Goal: Information Seeking & Learning: Learn about a topic

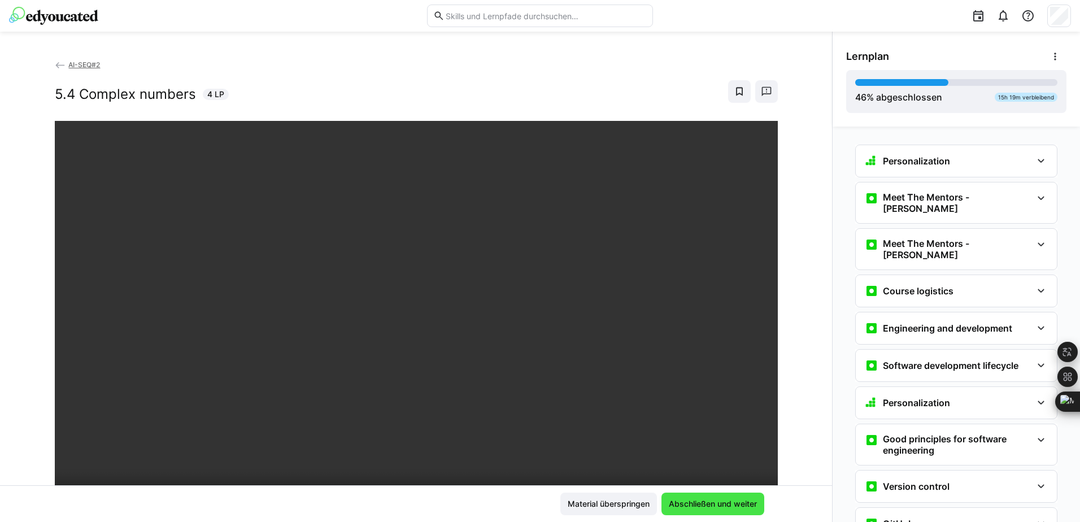
click at [712, 503] on span "Abschließen und weiter" at bounding box center [713, 503] width 92 height 11
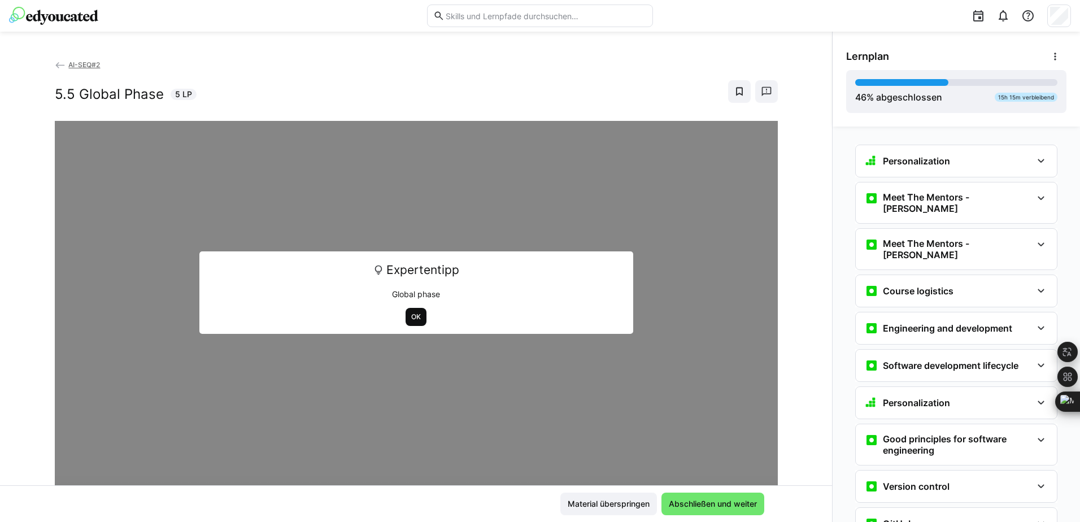
click at [410, 320] on span "OK" at bounding box center [416, 316] width 12 height 9
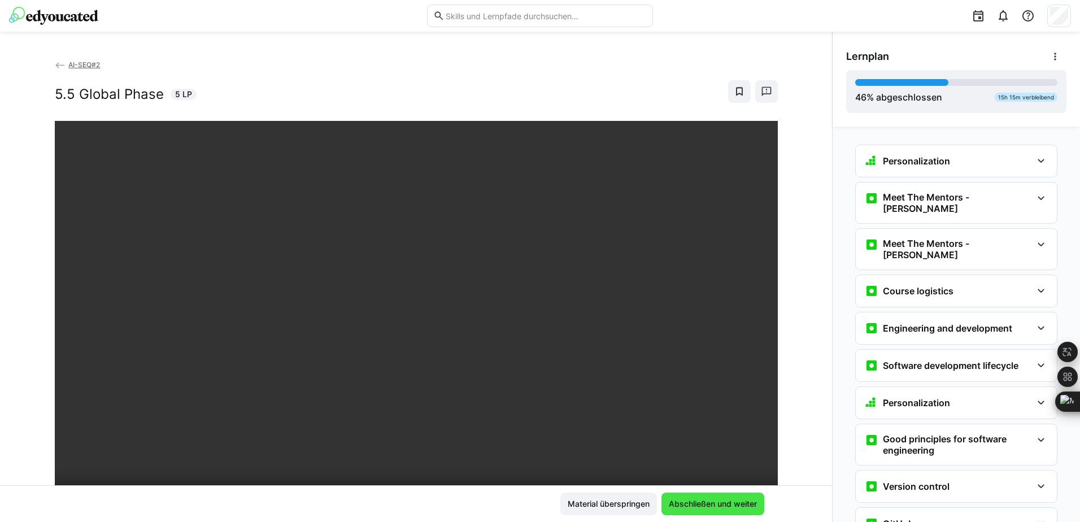
click at [705, 502] on span "Abschließen und weiter" at bounding box center [713, 503] width 92 height 11
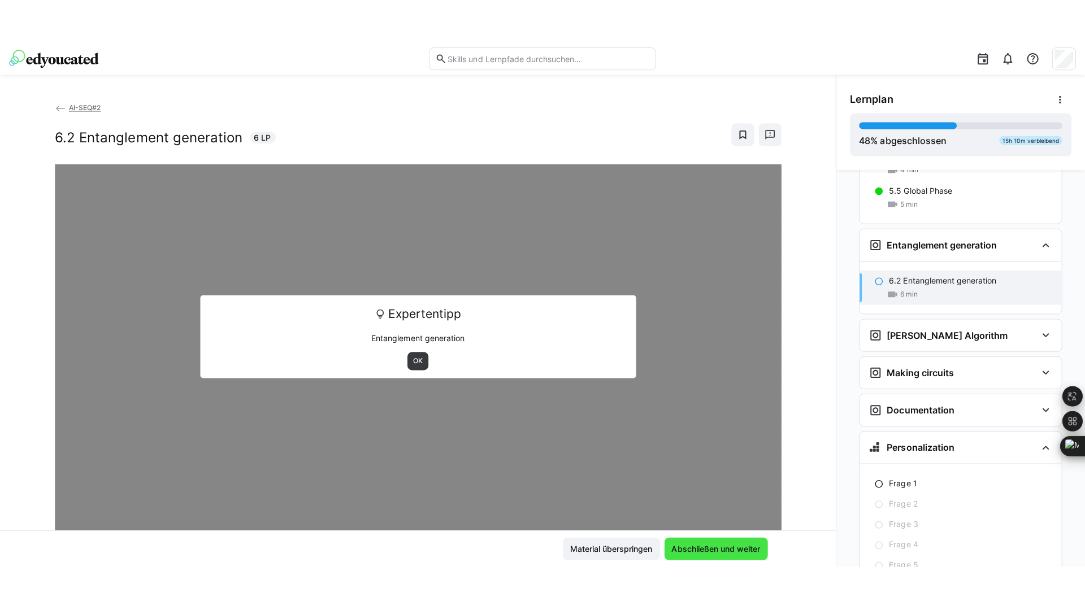
scroll to position [1812, 0]
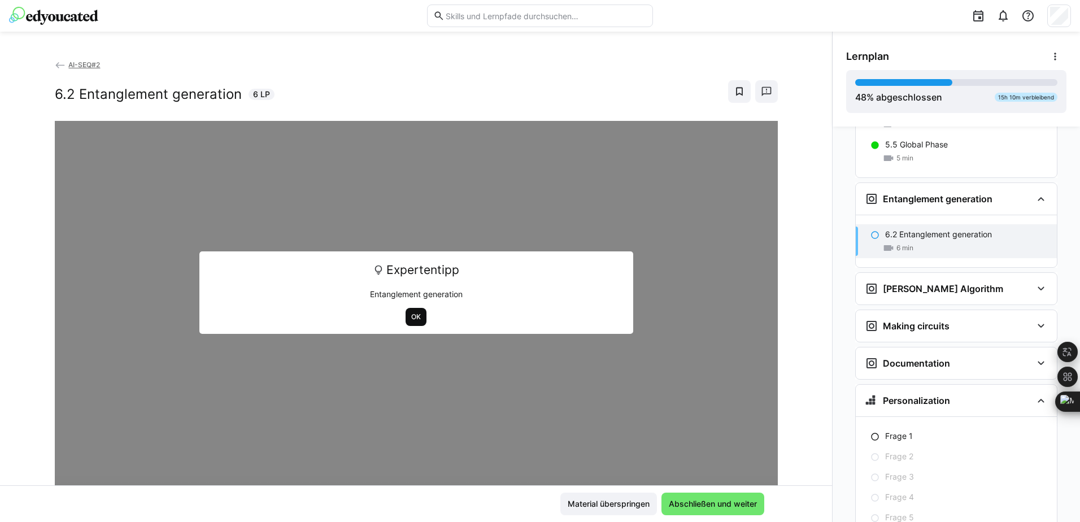
click at [413, 316] on span "OK" at bounding box center [416, 316] width 12 height 9
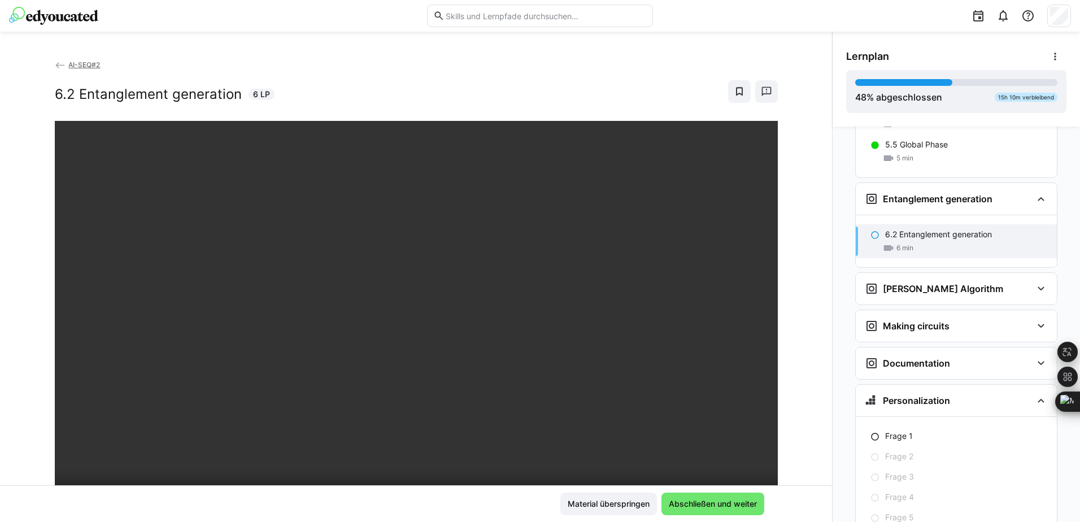
scroll to position [1776, 0]
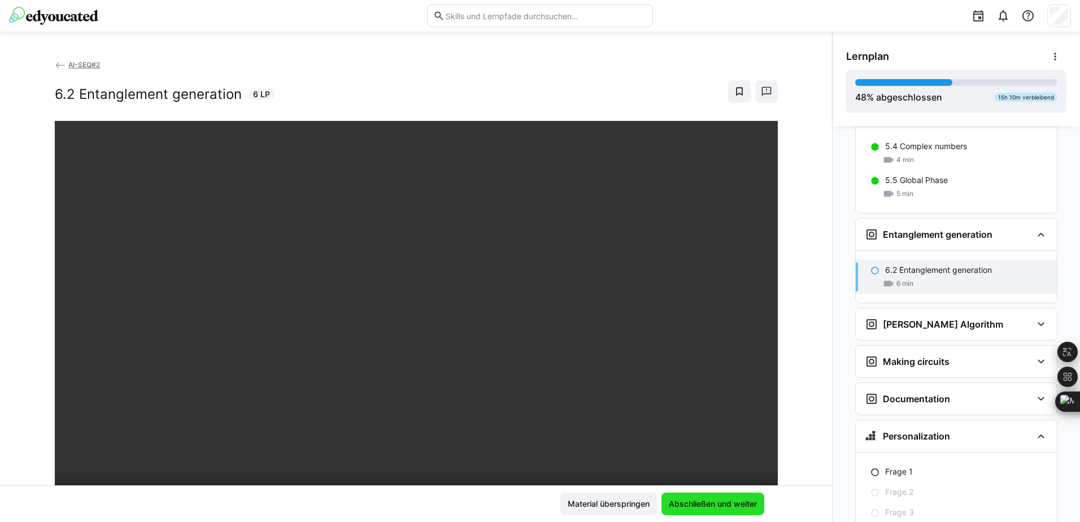
click at [724, 494] on span "Abschließen und weiter" at bounding box center [713, 504] width 103 height 23
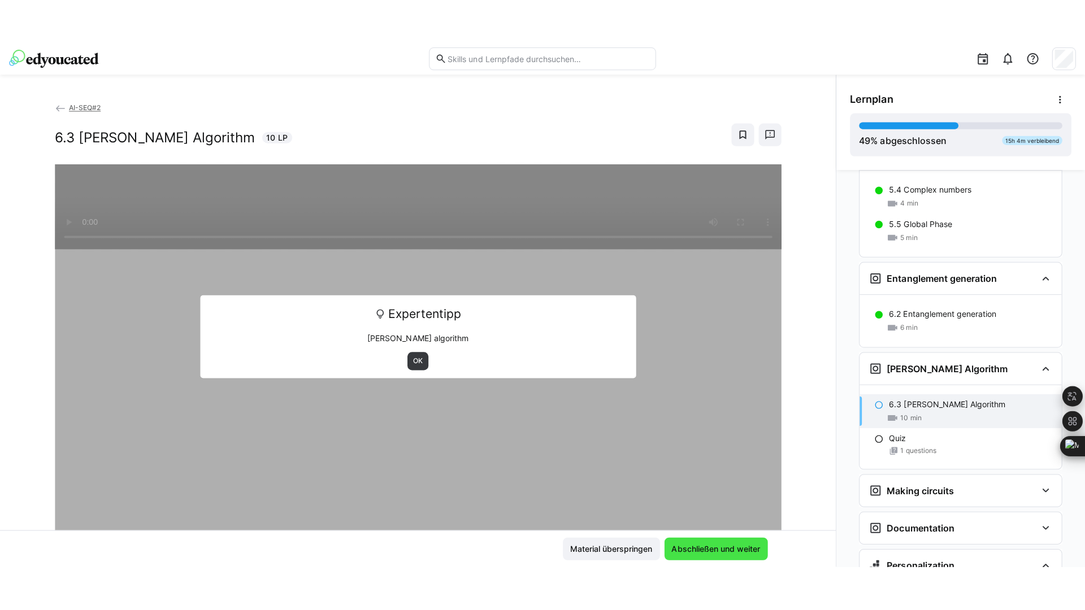
scroll to position [1864, 0]
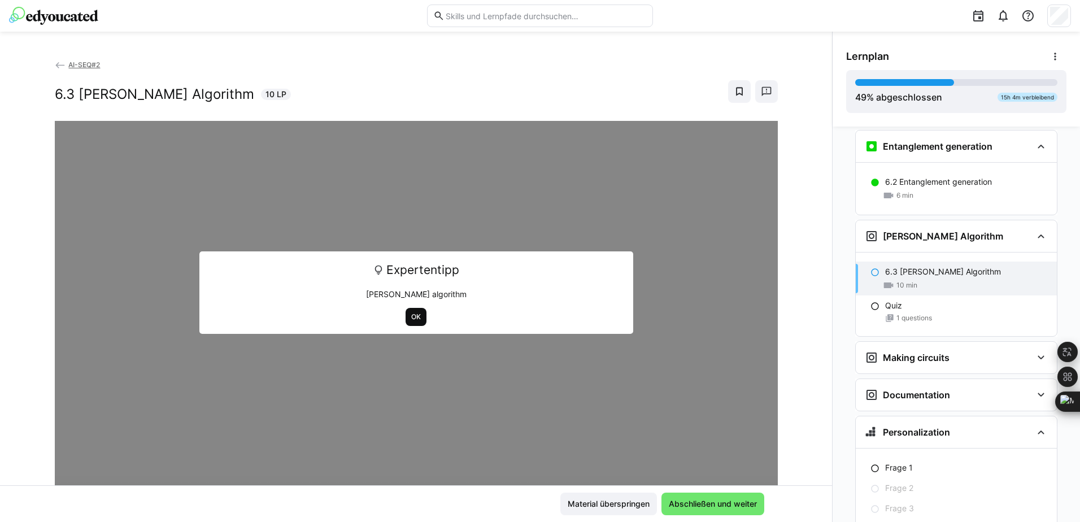
click at [416, 320] on span "OK" at bounding box center [416, 316] width 12 height 9
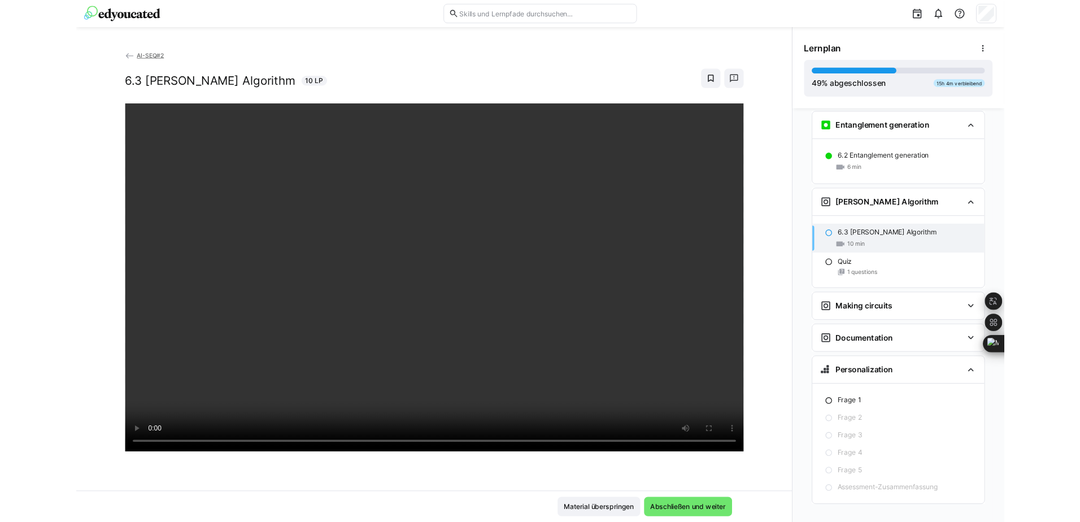
scroll to position [1860, 0]
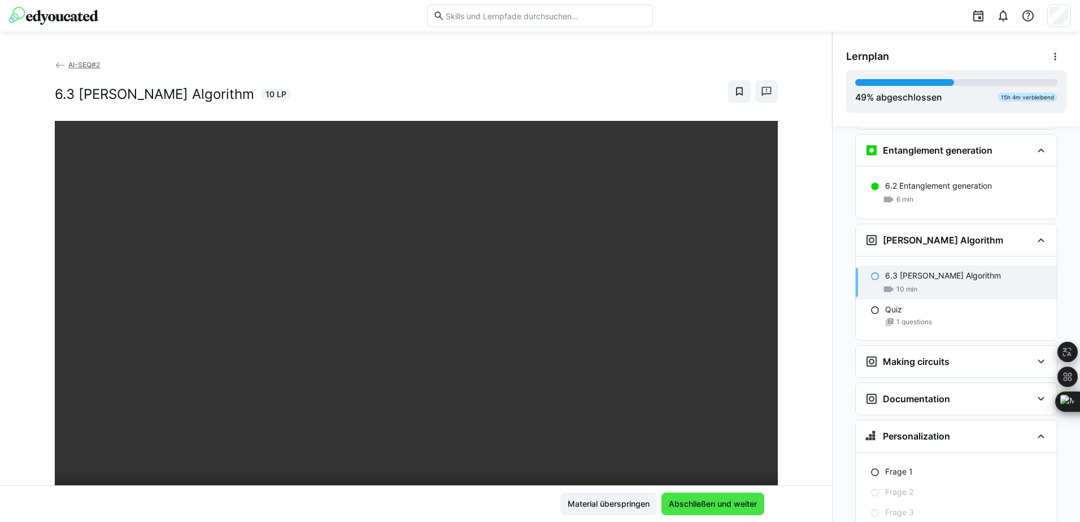
click at [719, 502] on span "Abschließen und weiter" at bounding box center [713, 503] width 92 height 11
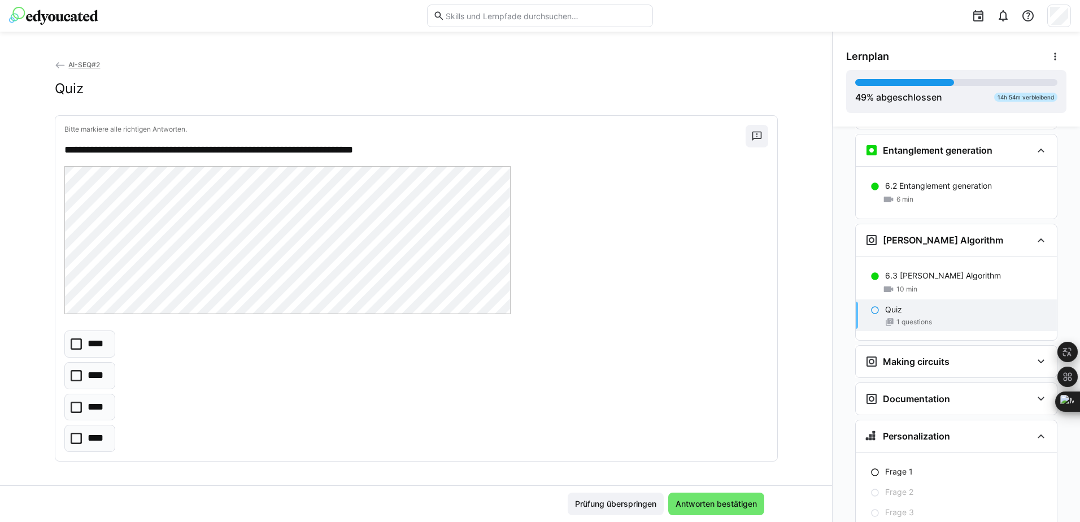
click at [72, 438] on icon at bounding box center [76, 438] width 11 height 11
click at [699, 502] on span "Antworten bestätigen" at bounding box center [716, 503] width 85 height 11
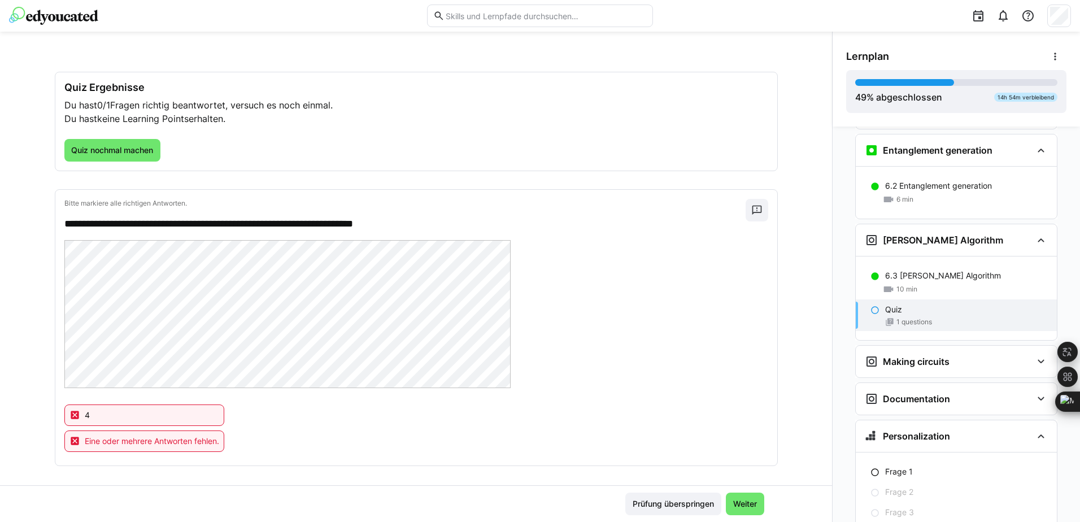
scroll to position [47, 0]
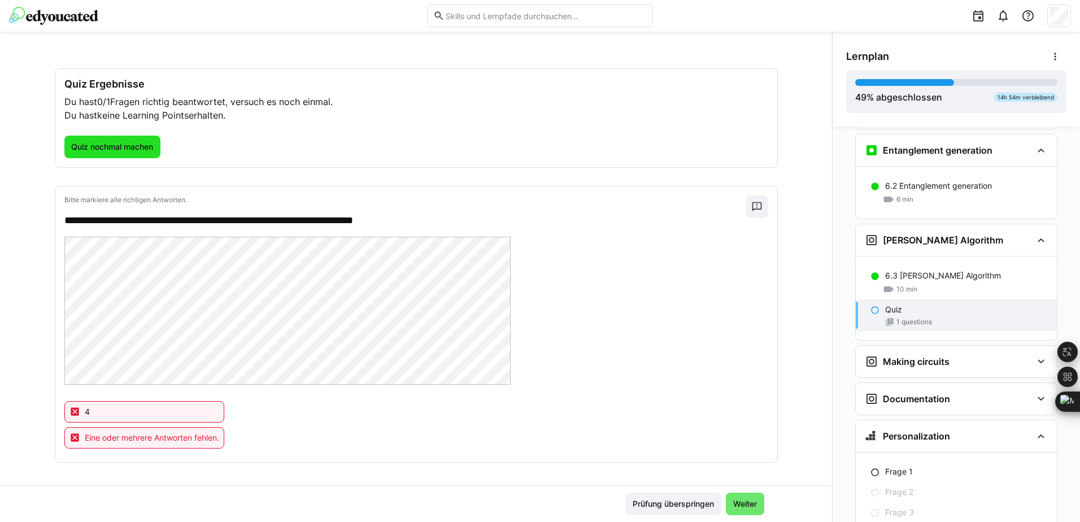
click at [78, 148] on span "Quiz nochmal machen" at bounding box center [111, 146] width 85 height 11
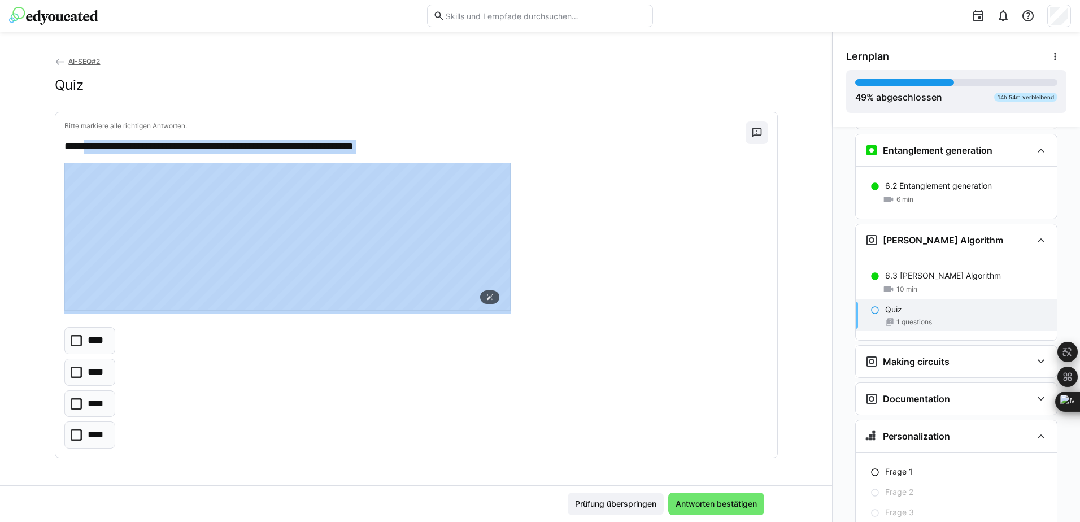
click at [76, 302] on div "**********" at bounding box center [416, 284] width 722 height 345
click at [490, 300] on icon at bounding box center [490, 297] width 8 height 8
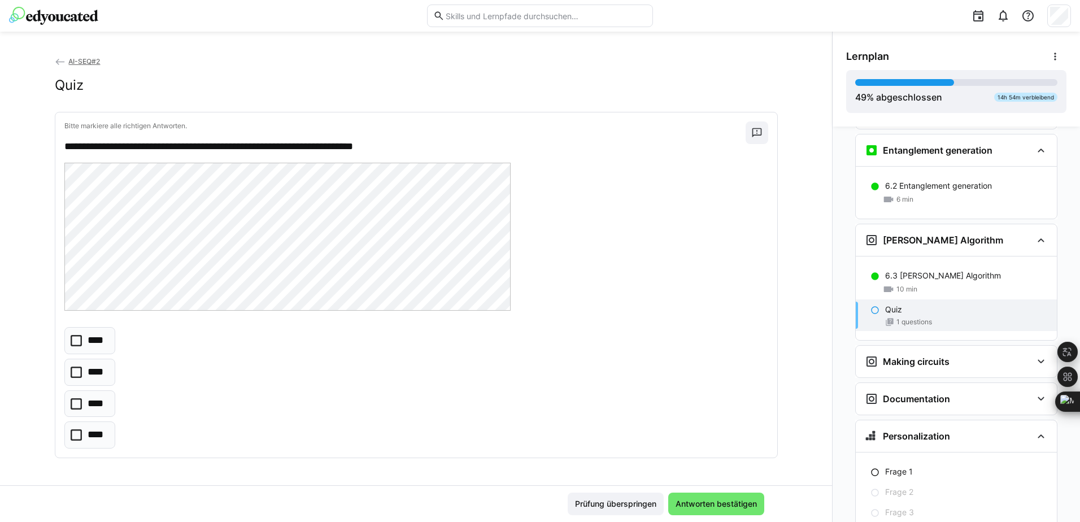
click at [406, 362] on div "**** **** **** ****" at bounding box center [416, 387] width 704 height 121
drag, startPoint x: 82, startPoint y: 145, endPoint x: 399, endPoint y: 148, distance: 316.4
click at [399, 148] on p "**********" at bounding box center [404, 147] width 681 height 15
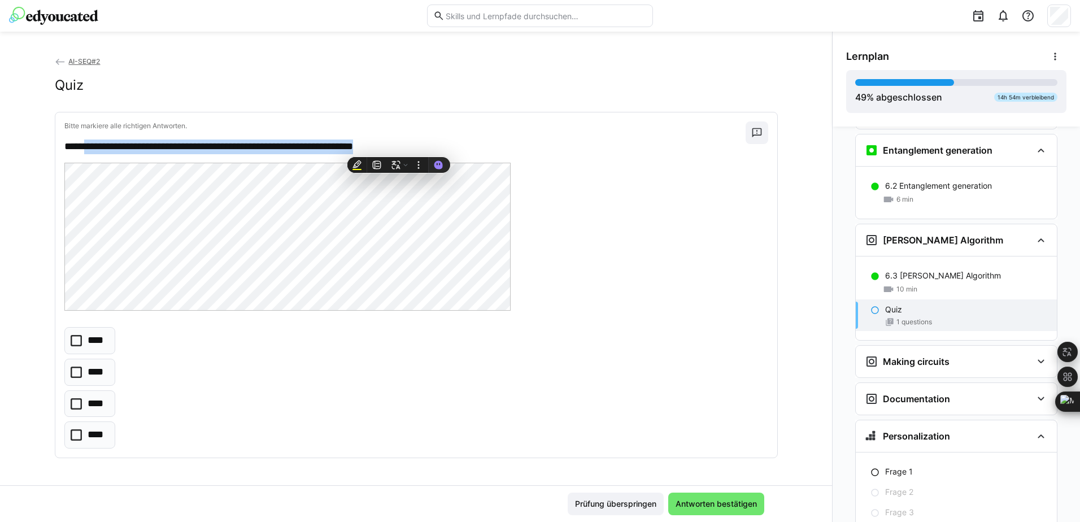
copy p "**********"
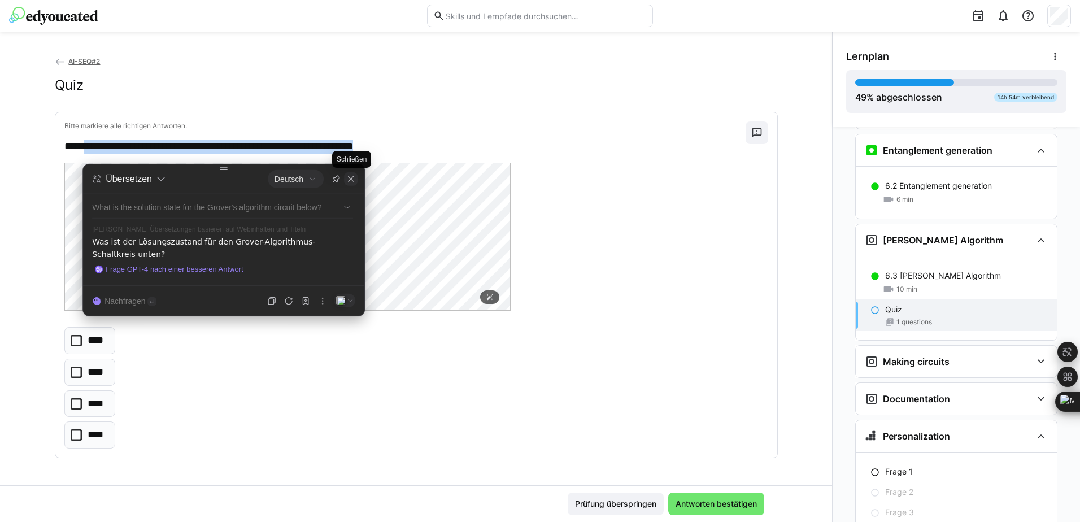
click at [350, 184] on div at bounding box center [351, 179] width 14 height 14
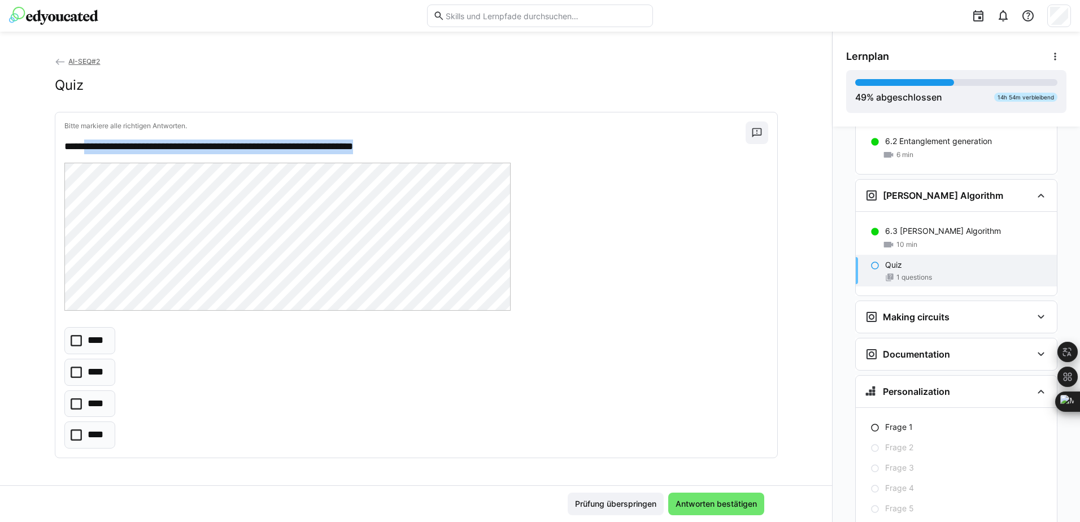
scroll to position [1949, 0]
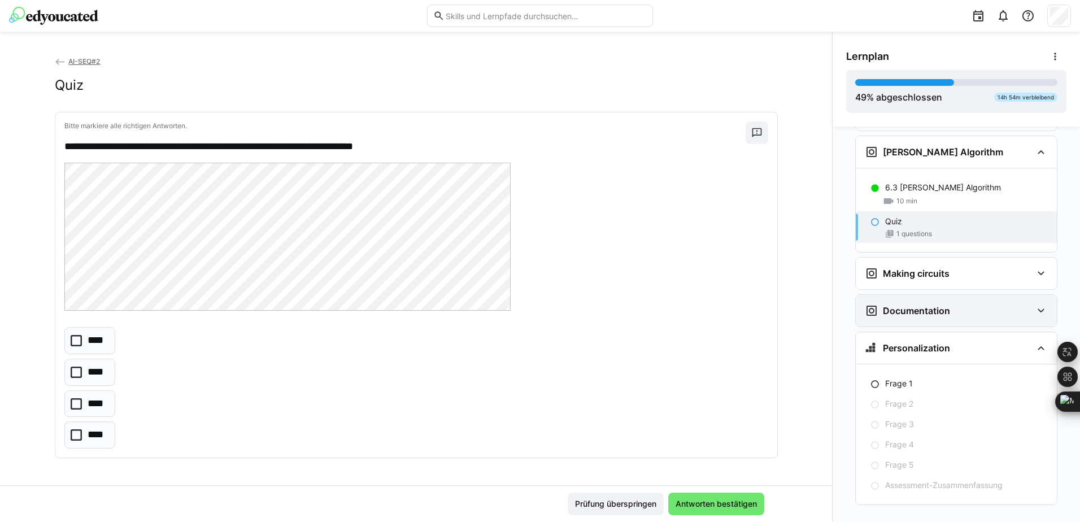
click at [1040, 304] on eds-icon at bounding box center [1041, 311] width 14 height 14
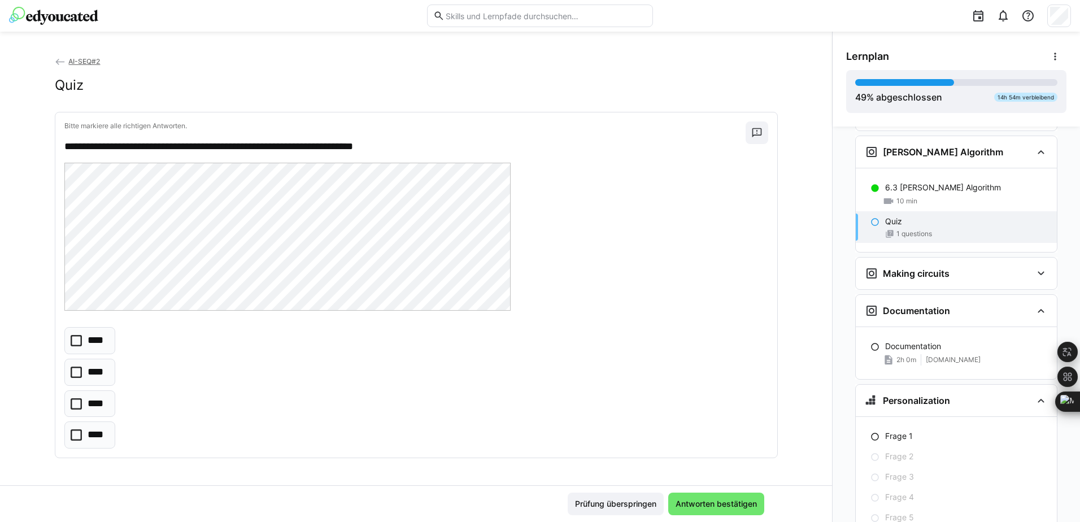
click at [86, 146] on p "**********" at bounding box center [404, 147] width 681 height 15
drag, startPoint x: 82, startPoint y: 146, endPoint x: 402, endPoint y: 152, distance: 319.8
click at [402, 152] on p "**********" at bounding box center [404, 147] width 681 height 15
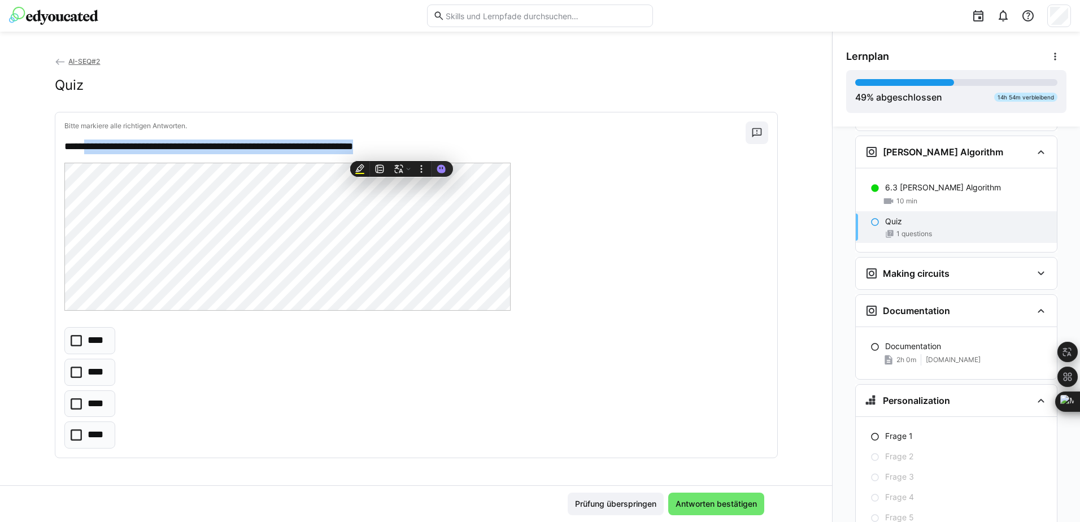
copy p "**********"
click at [71, 434] on icon at bounding box center [76, 434] width 11 height 11
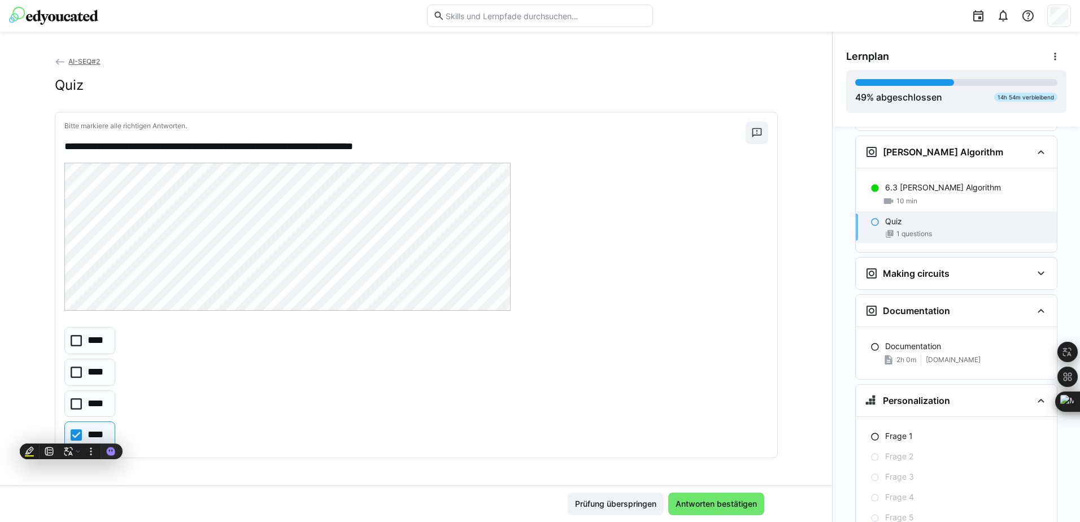
click at [315, 368] on div "**** **** **** ****" at bounding box center [416, 387] width 704 height 121
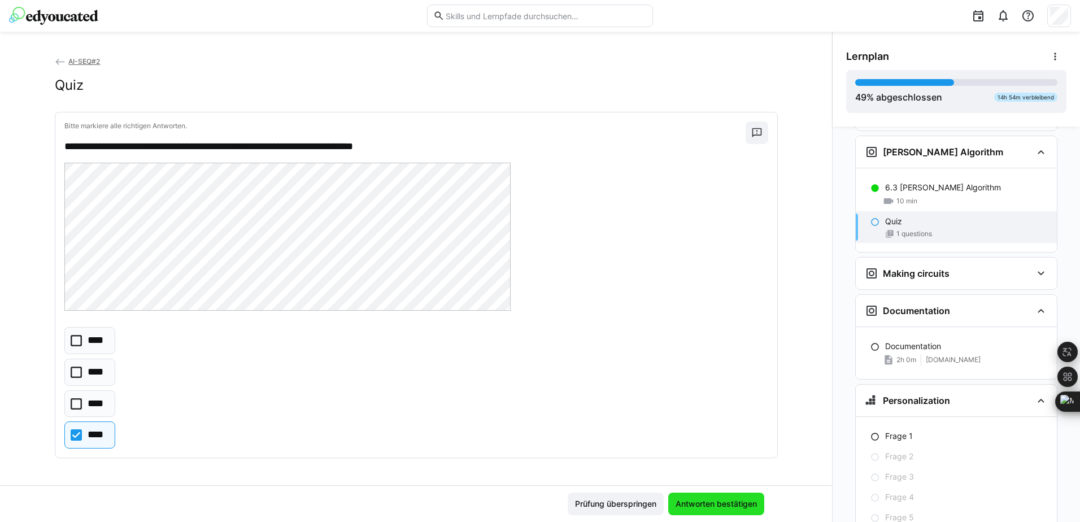
click at [695, 506] on span "Antworten bestätigen" at bounding box center [716, 503] width 85 height 11
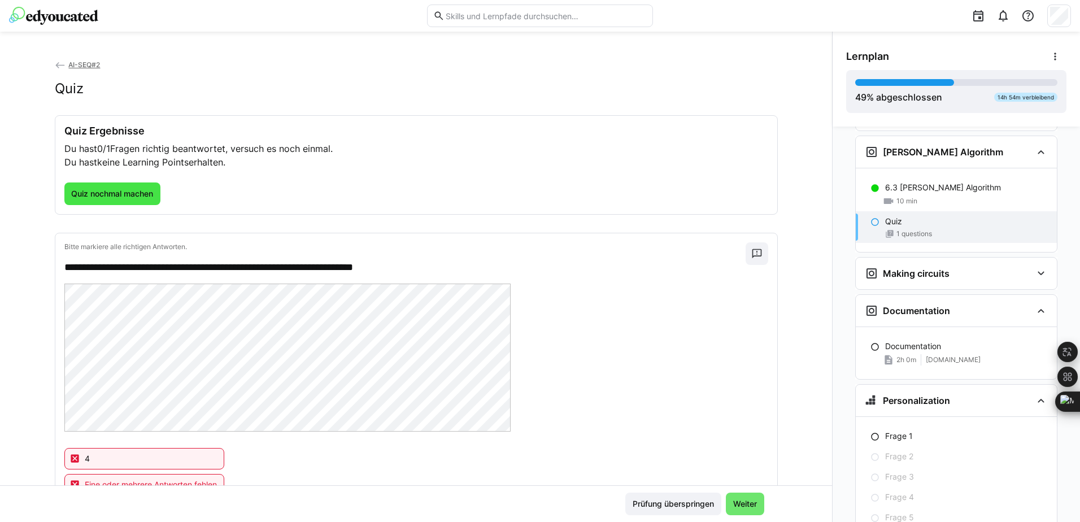
click at [135, 198] on span "Quiz nochmal machen" at bounding box center [111, 193] width 85 height 11
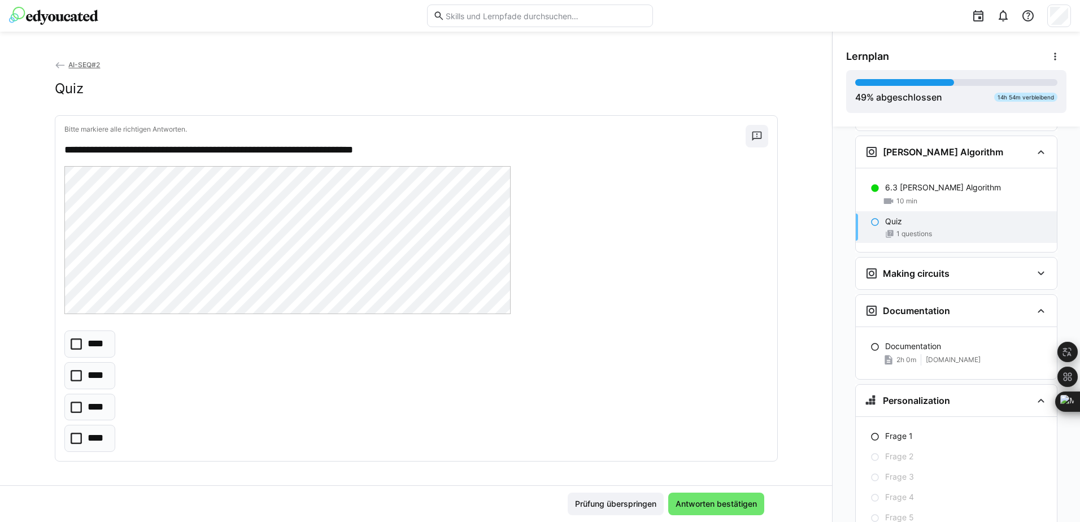
click at [80, 432] on eds-checkbox "****" at bounding box center [89, 438] width 51 height 27
click at [672, 320] on div "**********" at bounding box center [416, 288] width 722 height 345
click at [702, 497] on span "Antworten bestätigen" at bounding box center [716, 504] width 96 height 23
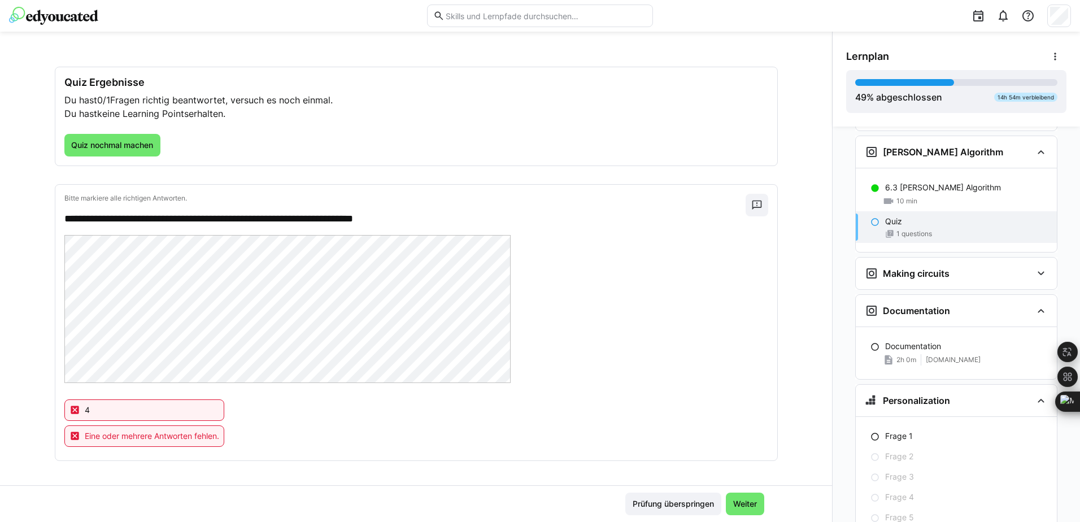
scroll to position [49, 0]
click at [69, 410] on eds-icon at bounding box center [74, 409] width 11 height 11
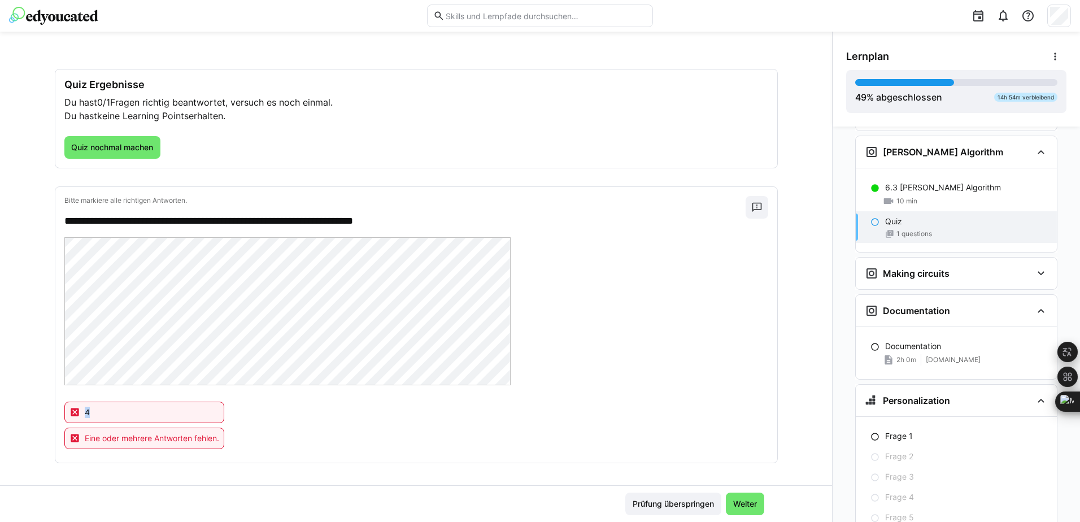
scroll to position [46, 0]
click at [96, 147] on span "Quiz nochmal machen" at bounding box center [111, 147] width 85 height 11
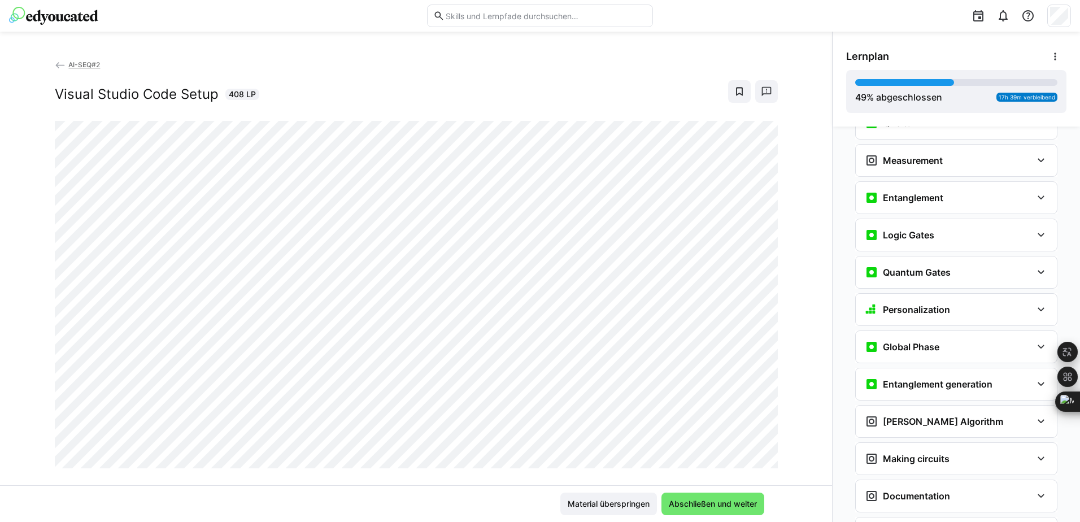
scroll to position [1406, 0]
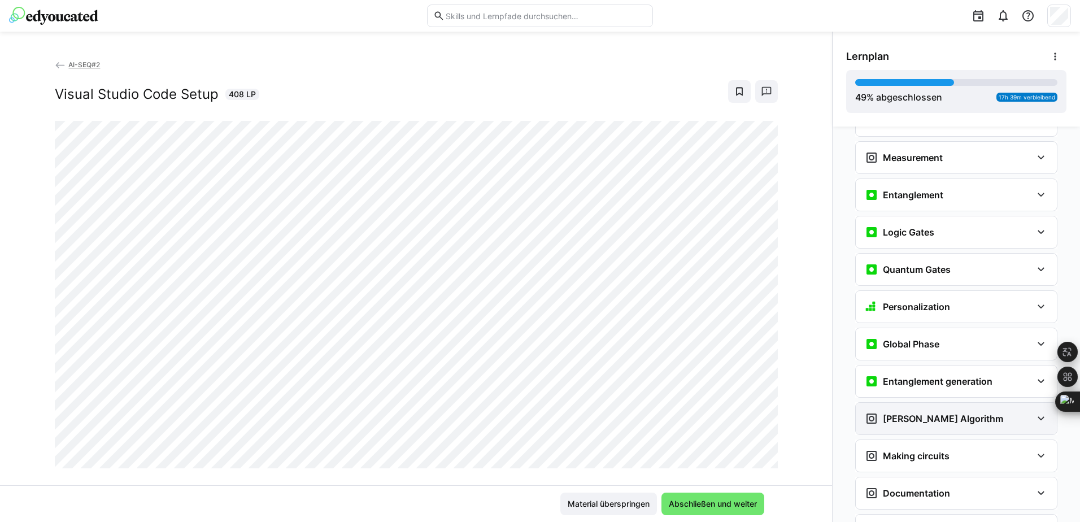
click at [976, 412] on div "[PERSON_NAME] Algorithm" at bounding box center [948, 419] width 167 height 14
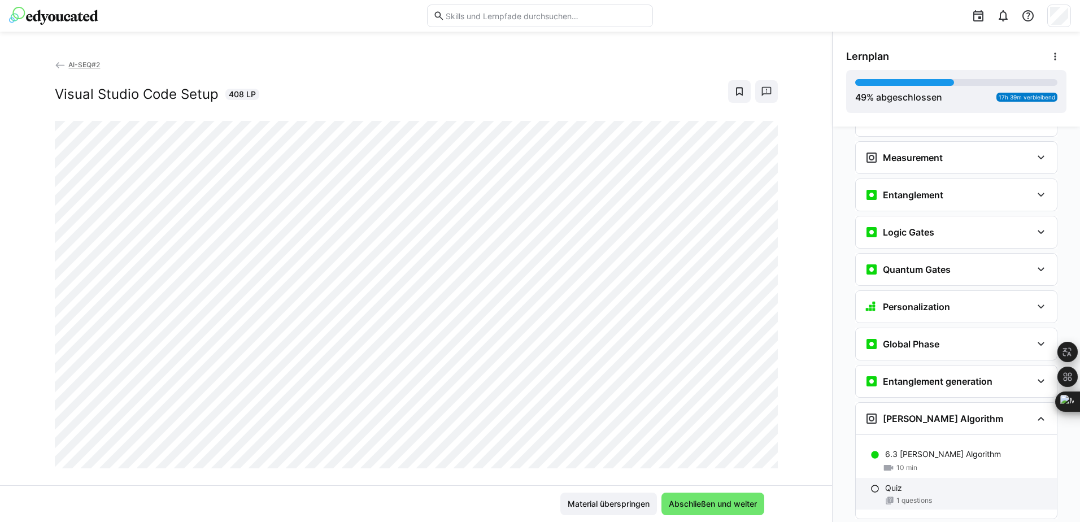
click at [916, 482] on div "Quiz" at bounding box center [966, 487] width 163 height 11
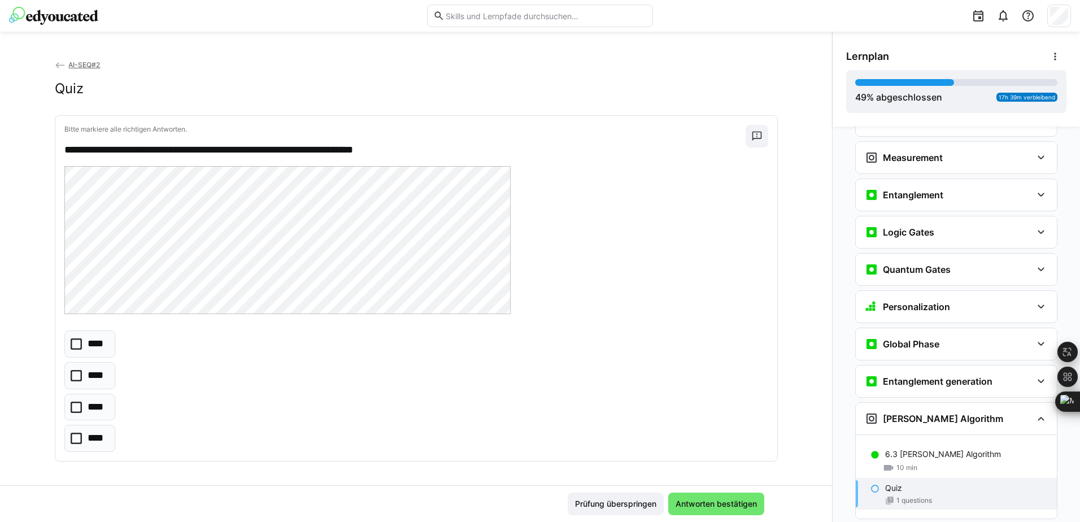
scroll to position [1532, 0]
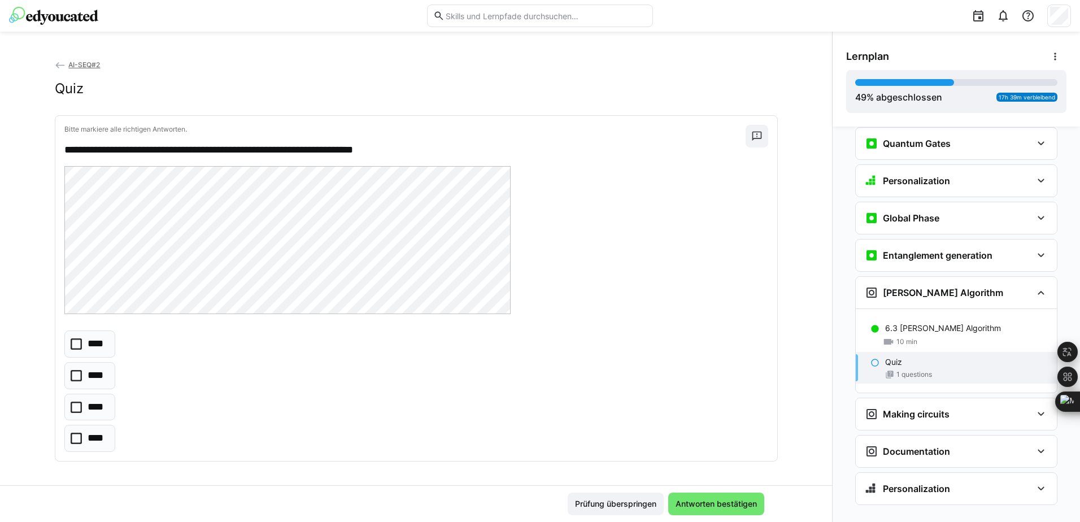
click at [72, 436] on icon at bounding box center [76, 438] width 11 height 11
click at [689, 497] on span "Antworten bestätigen" at bounding box center [716, 504] width 96 height 23
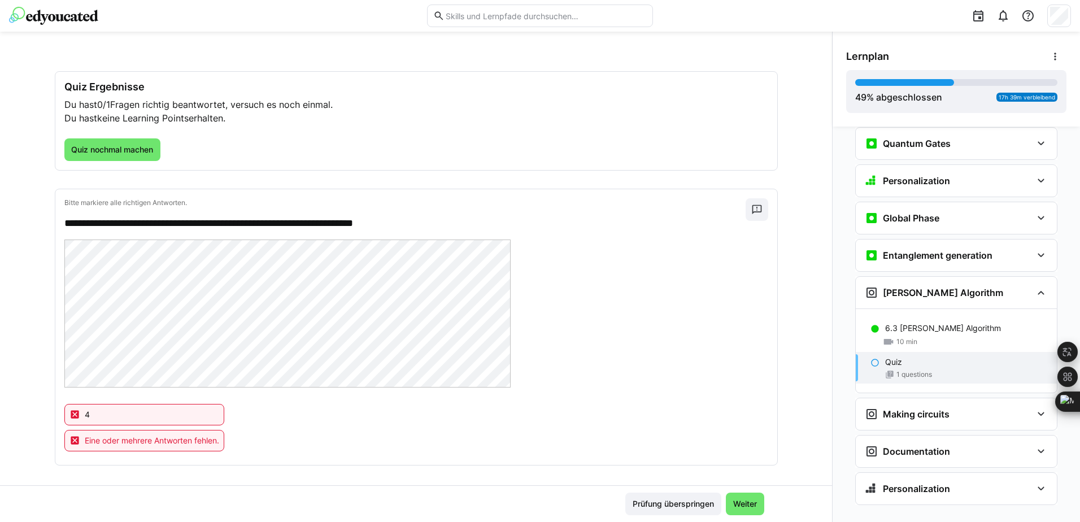
scroll to position [45, 0]
click at [81, 141] on span "Quiz nochmal machen" at bounding box center [112, 149] width 97 height 23
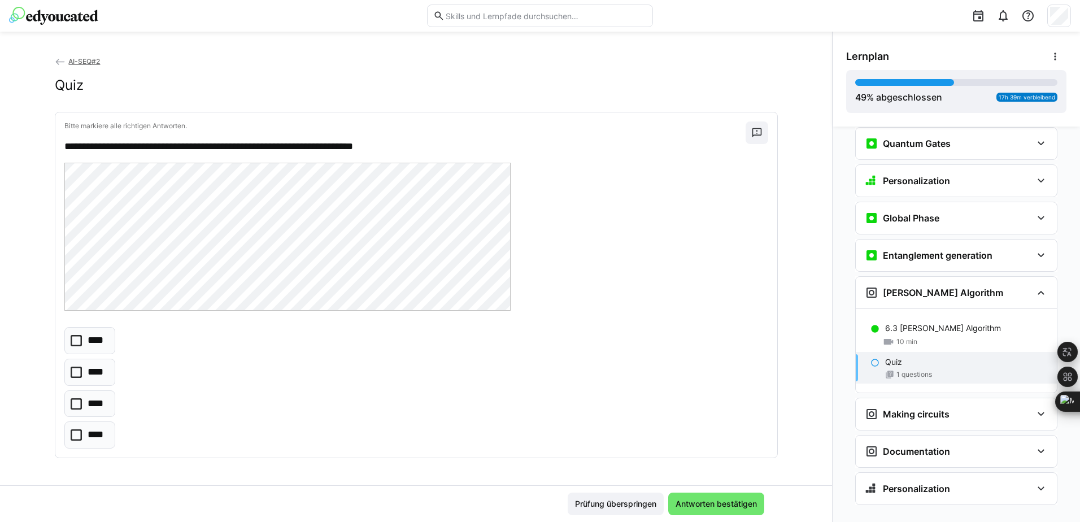
scroll to position [3, 0]
click at [71, 436] on icon at bounding box center [76, 434] width 11 height 11
click at [71, 375] on icon at bounding box center [76, 372] width 11 height 11
click at [729, 502] on span "Antworten bestätigen" at bounding box center [716, 503] width 85 height 11
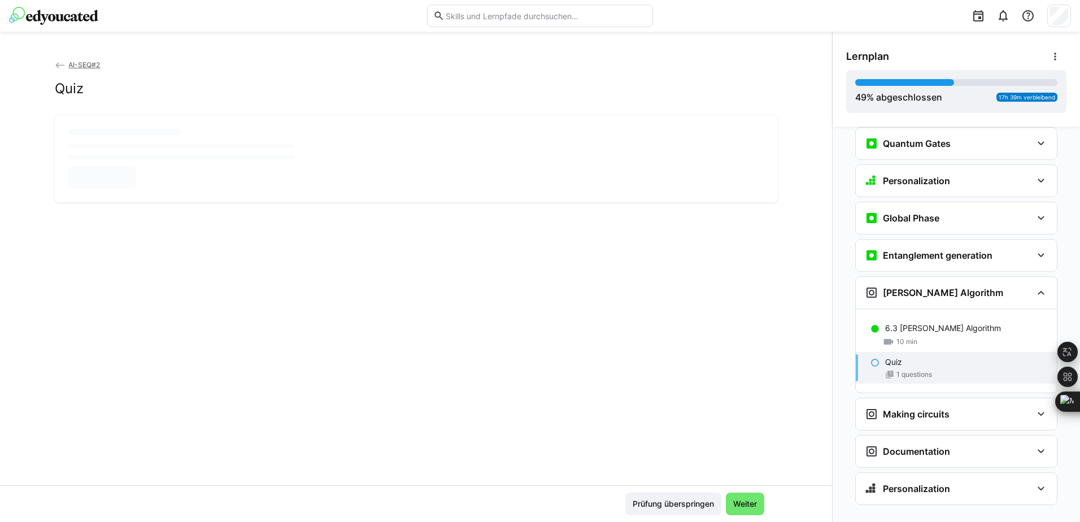
scroll to position [0, 0]
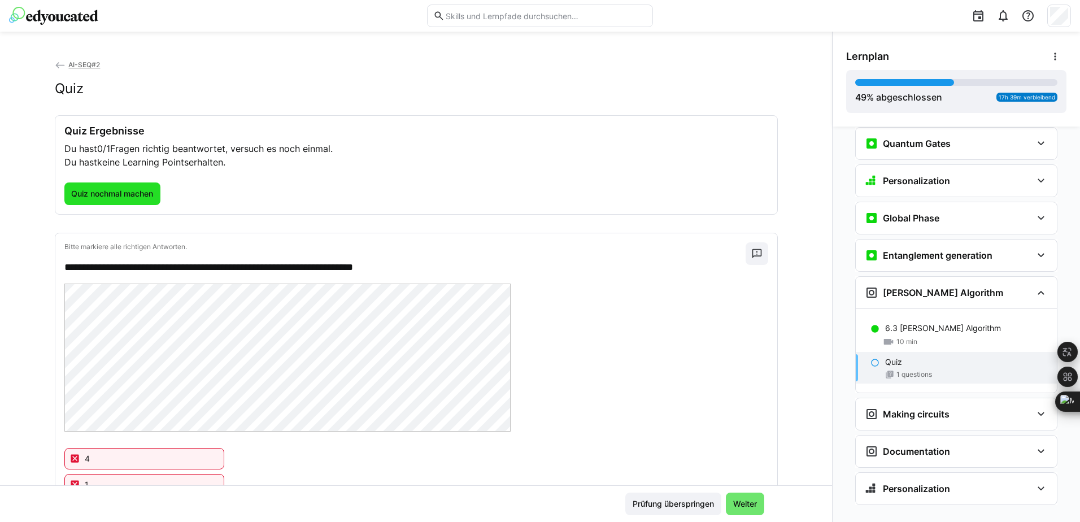
click at [117, 185] on span "Quiz nochmal machen" at bounding box center [112, 193] width 97 height 23
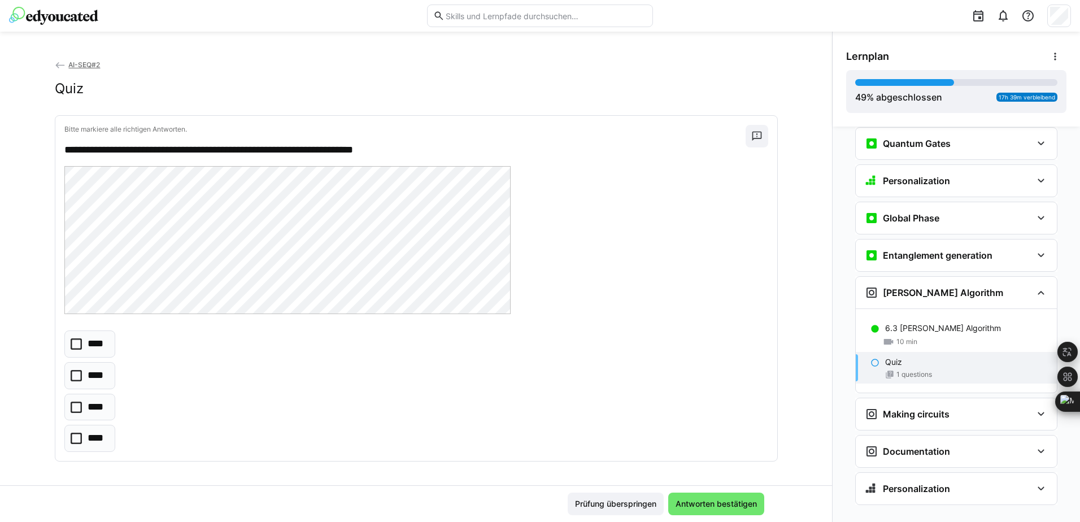
click at [72, 377] on icon at bounding box center [76, 375] width 11 height 11
click at [71, 406] on icon at bounding box center [76, 407] width 11 height 11
click at [719, 502] on span "Antworten bestätigen" at bounding box center [716, 503] width 85 height 11
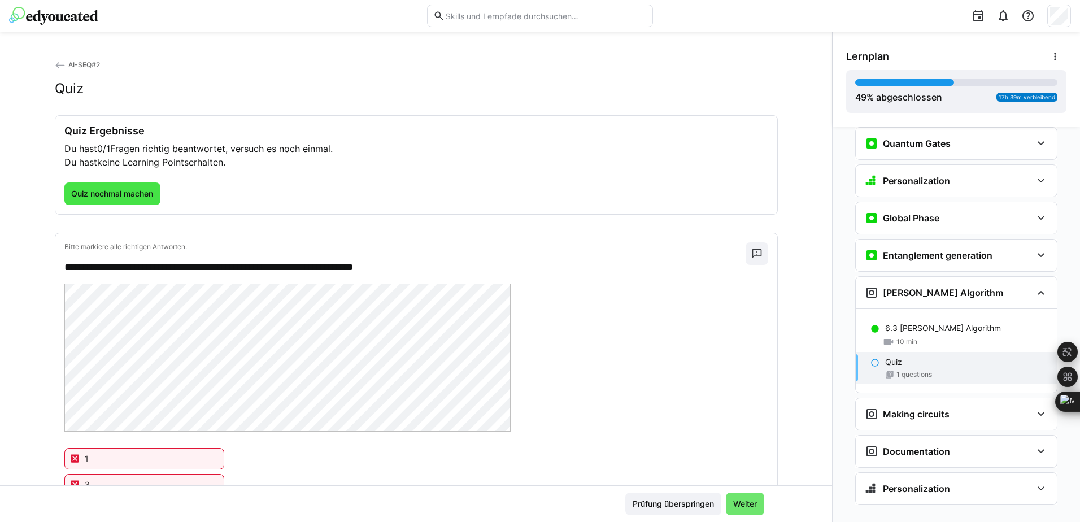
click at [114, 189] on span "Quiz nochmal machen" at bounding box center [111, 193] width 85 height 11
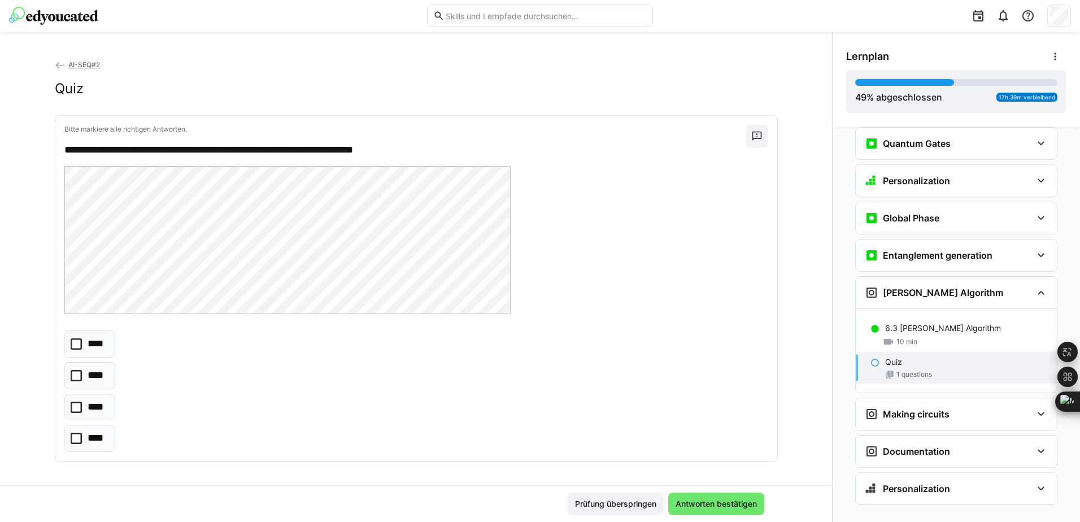
click at [71, 345] on icon at bounding box center [76, 343] width 11 height 11
click at [71, 436] on icon at bounding box center [76, 438] width 11 height 11
click at [698, 503] on span "Antworten bestätigen" at bounding box center [716, 503] width 85 height 11
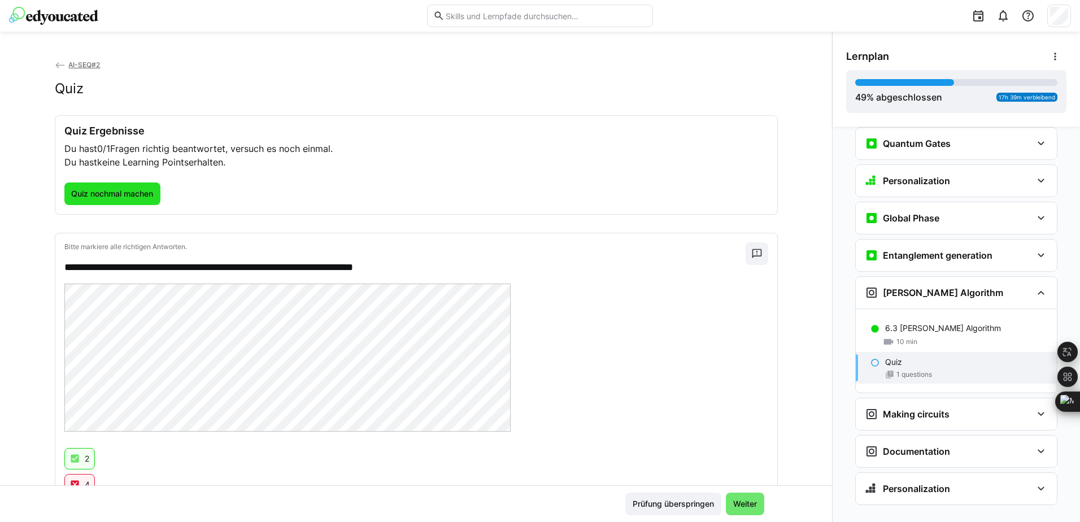
click at [90, 197] on span "Quiz nochmal machen" at bounding box center [111, 193] width 85 height 11
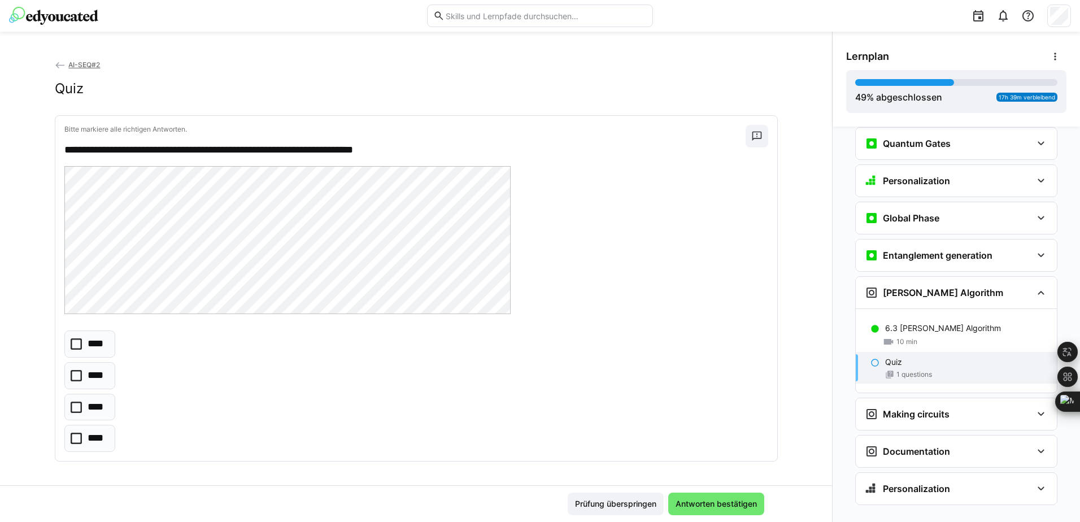
click at [71, 373] on icon at bounding box center [76, 375] width 11 height 11
click at [72, 346] on icon at bounding box center [76, 343] width 11 height 11
click at [729, 498] on span "Antworten bestätigen" at bounding box center [716, 504] width 96 height 23
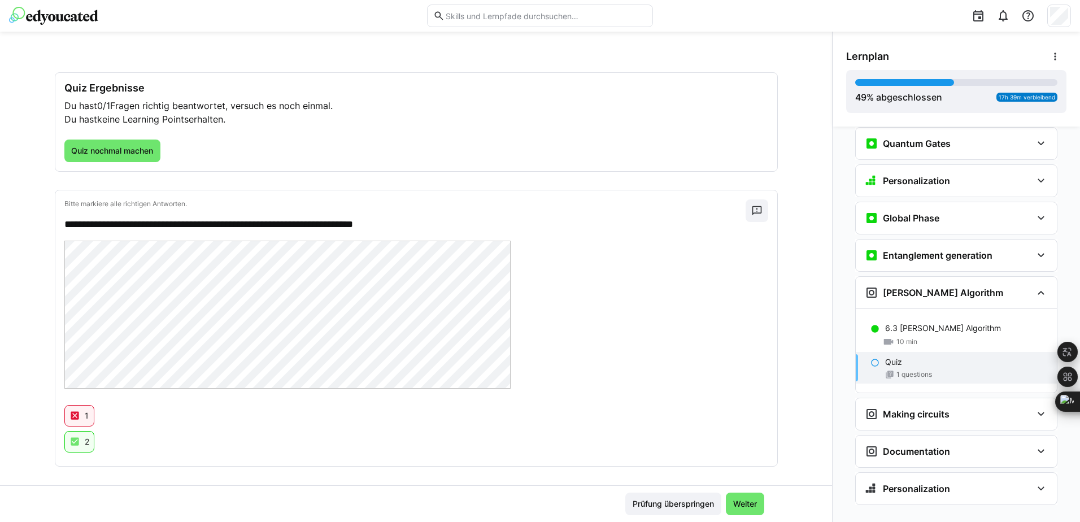
scroll to position [51, 0]
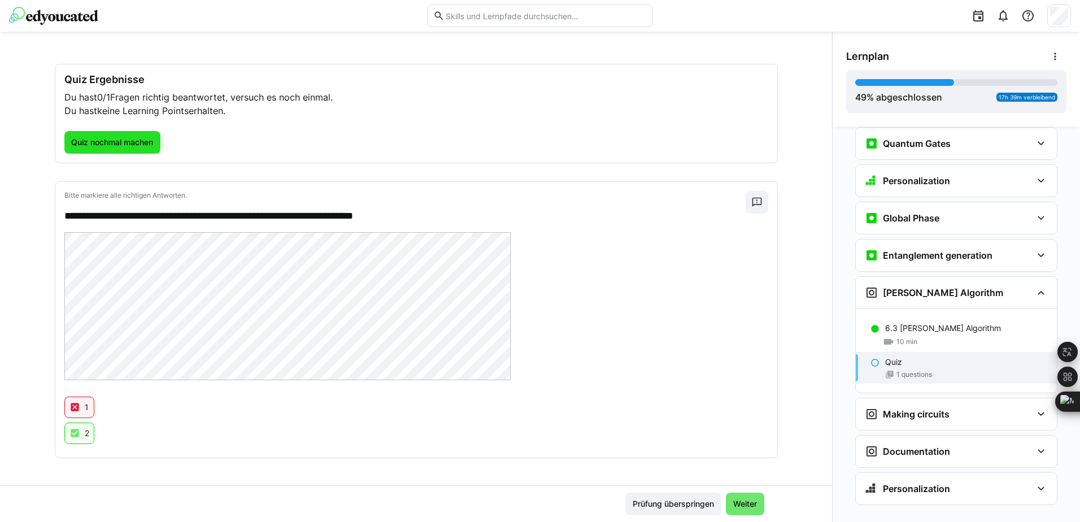
click at [99, 140] on span "Quiz nochmal machen" at bounding box center [111, 142] width 85 height 11
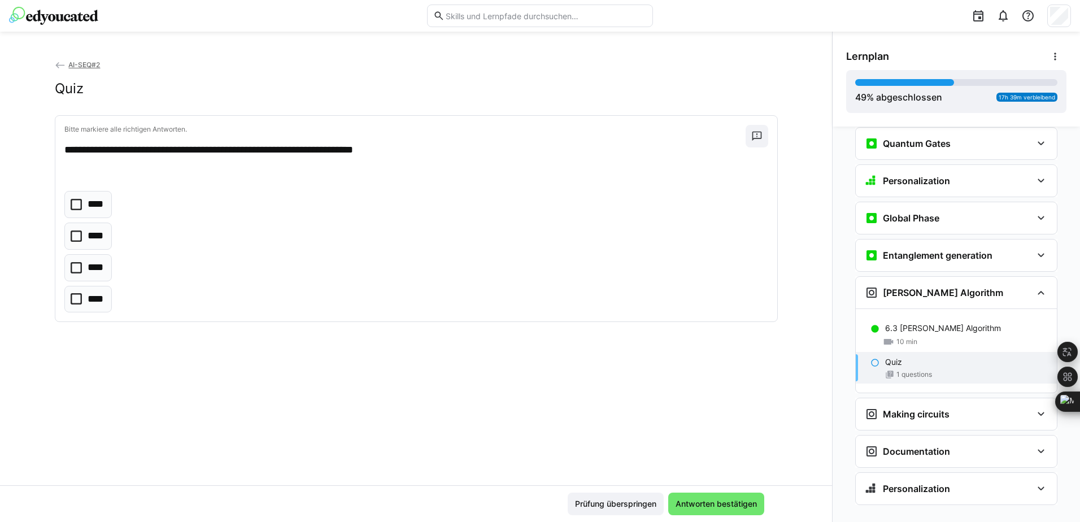
scroll to position [3, 0]
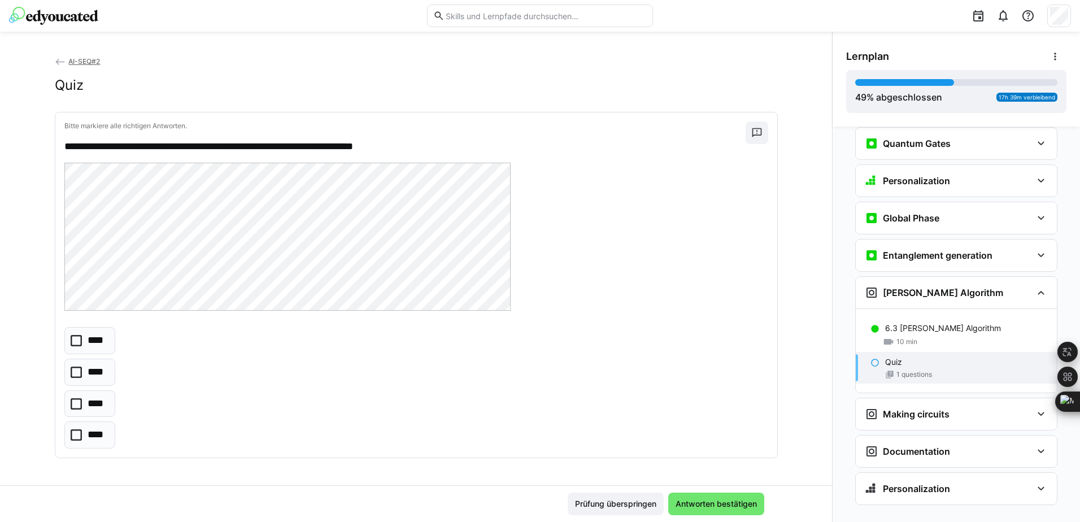
click at [71, 370] on icon at bounding box center [76, 372] width 11 height 11
click at [71, 435] on icon at bounding box center [76, 434] width 11 height 11
click at [747, 503] on span "Antworten bestätigen" at bounding box center [716, 503] width 85 height 11
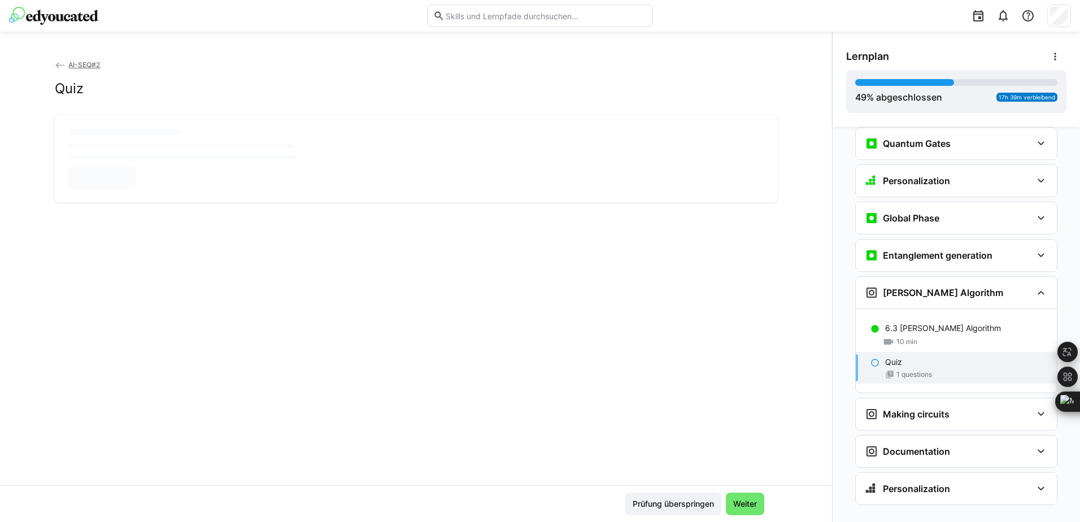
scroll to position [0, 0]
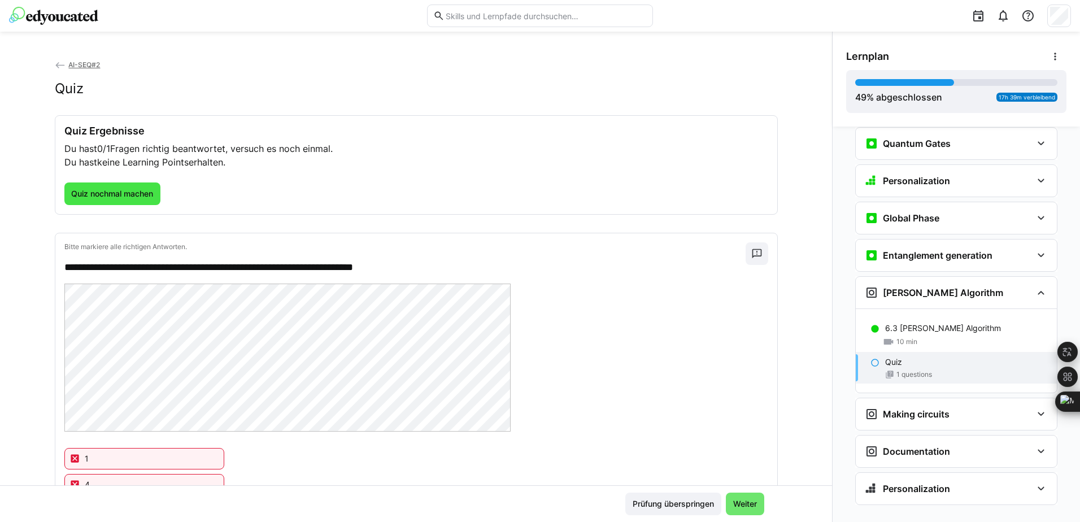
click at [103, 205] on span "Quiz nochmal machen" at bounding box center [112, 193] width 97 height 23
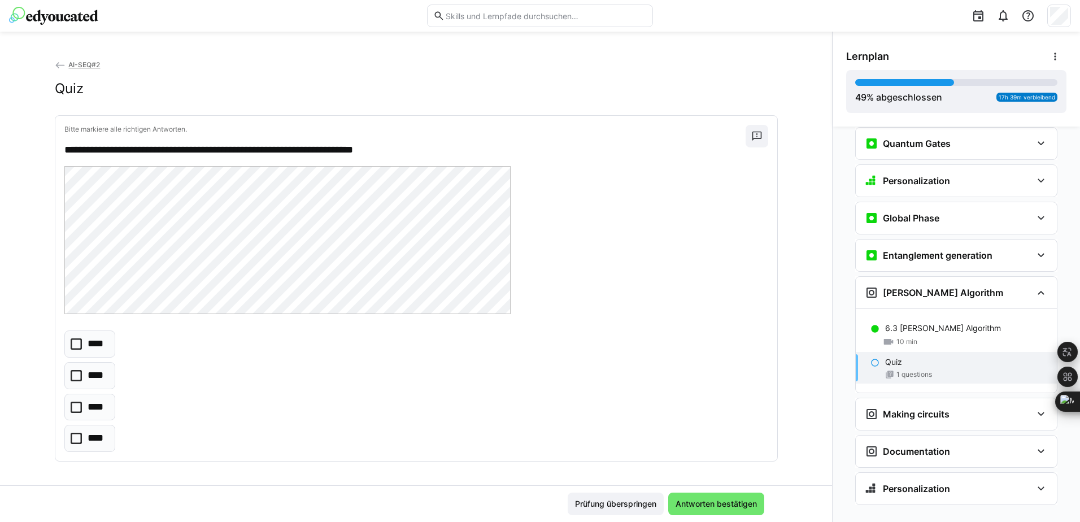
click at [77, 377] on eds-checkbox "****" at bounding box center [89, 375] width 51 height 27
click at [742, 502] on span "Antworten bestätigen" at bounding box center [716, 503] width 85 height 11
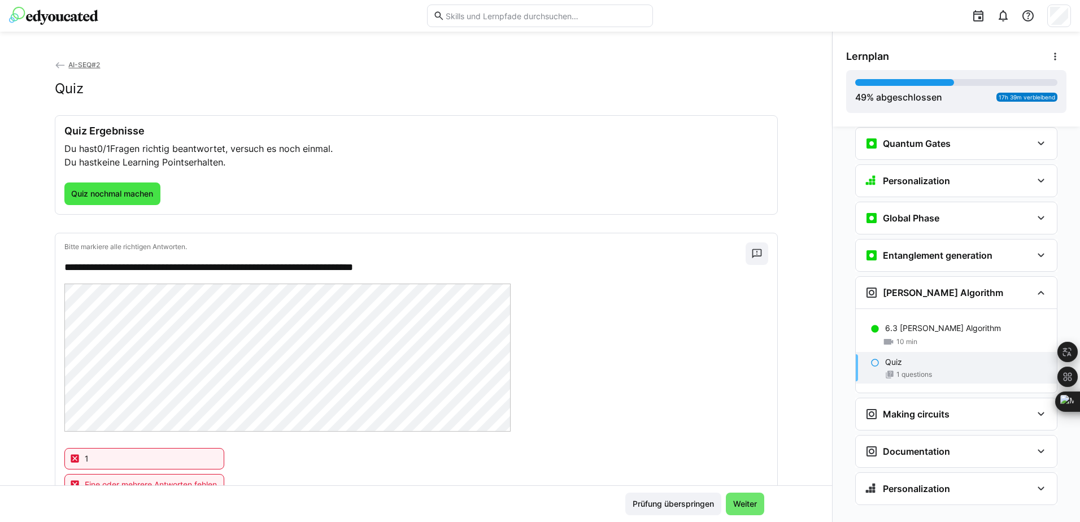
click at [102, 192] on span "Quiz nochmal machen" at bounding box center [111, 193] width 85 height 11
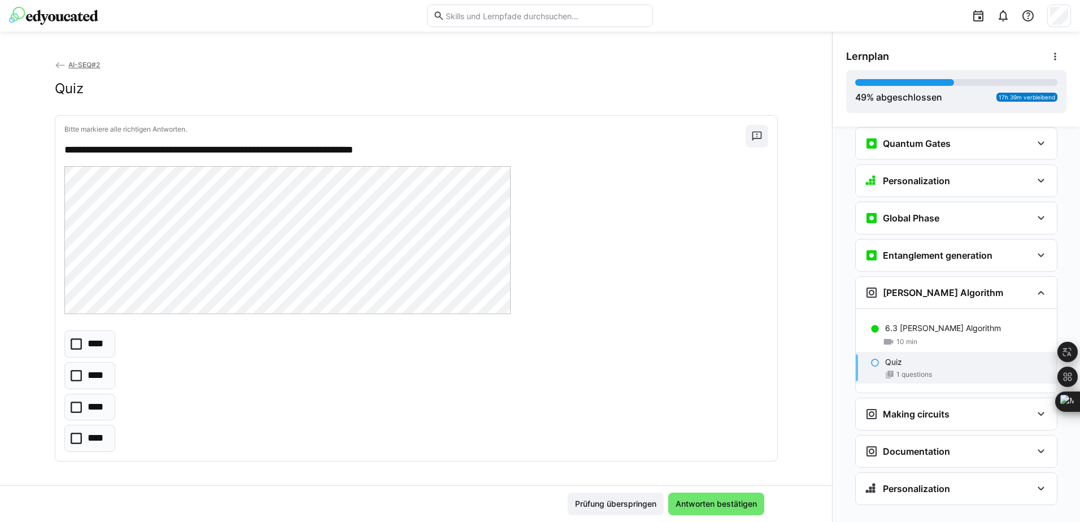
click at [79, 341] on eds-checkbox "****" at bounding box center [89, 344] width 51 height 27
click at [726, 503] on span "Antworten bestätigen" at bounding box center [716, 503] width 85 height 11
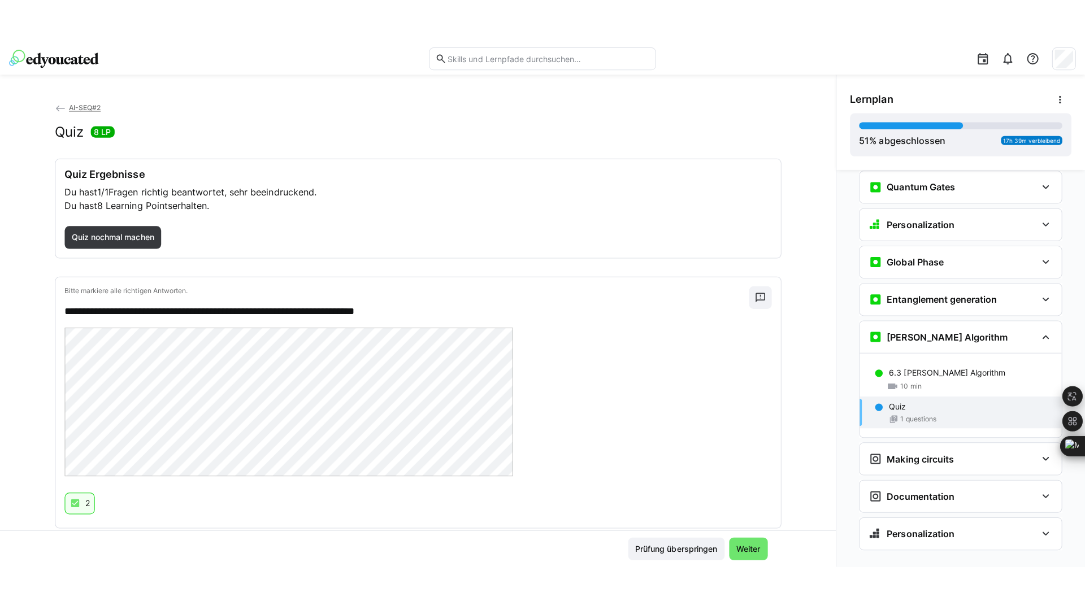
scroll to position [25, 0]
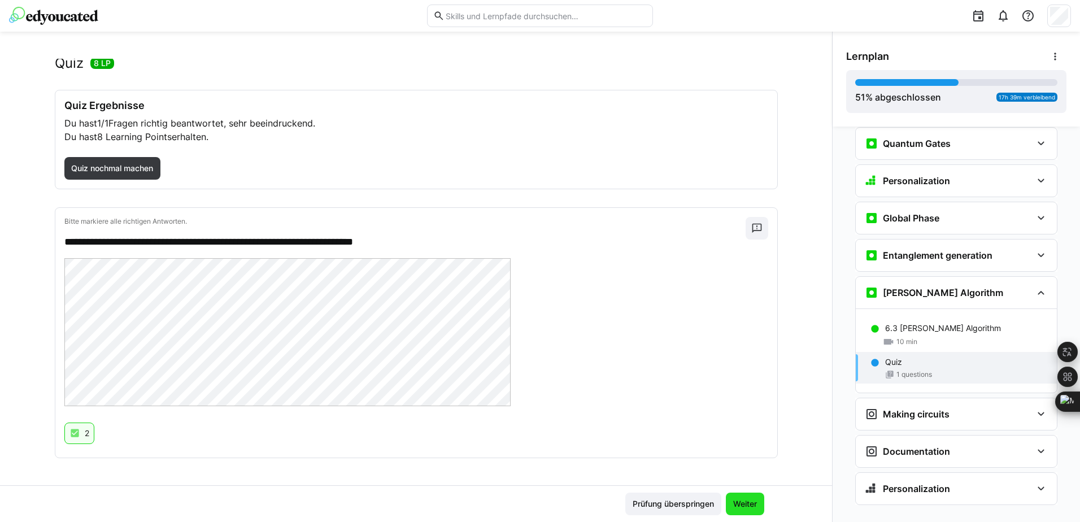
click at [745, 506] on span "Weiter" at bounding box center [745, 503] width 27 height 11
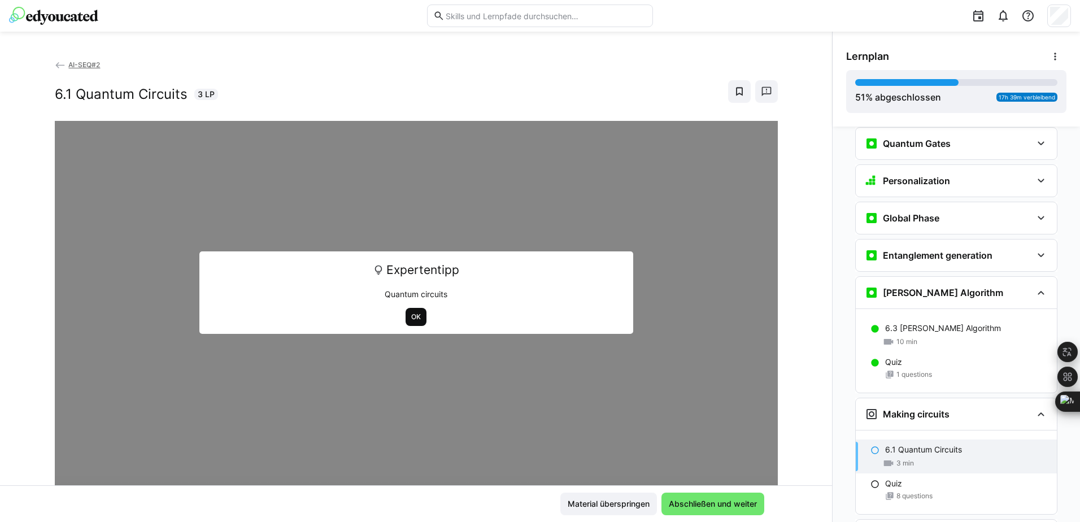
click at [410, 319] on span "OK" at bounding box center [416, 316] width 12 height 9
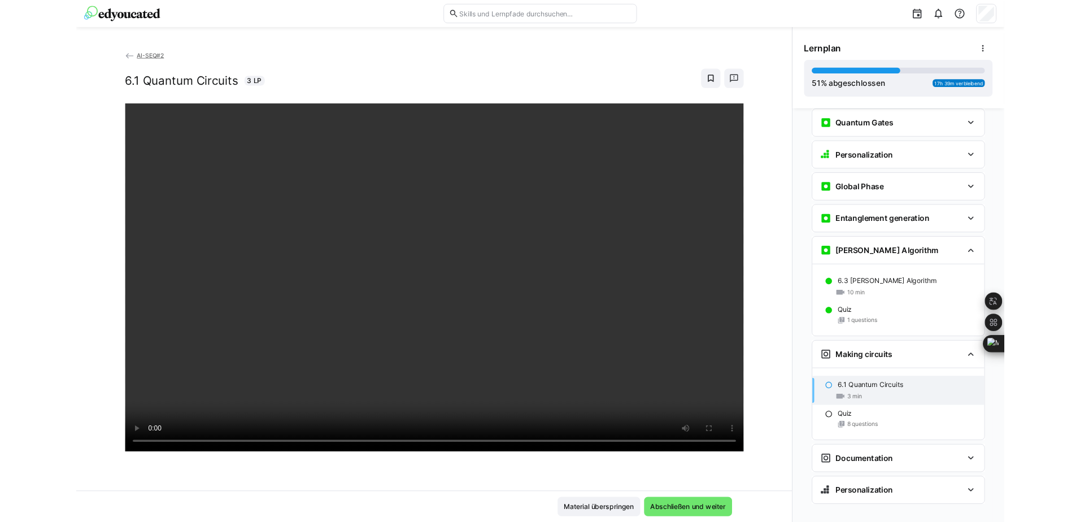
scroll to position [1528, 0]
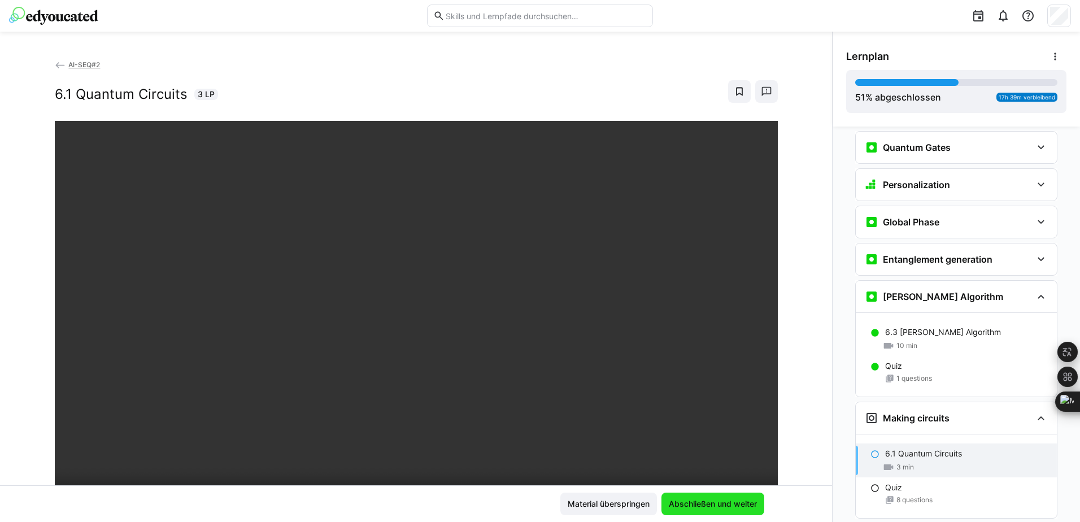
click at [719, 503] on span "Abschließen und weiter" at bounding box center [713, 503] width 92 height 11
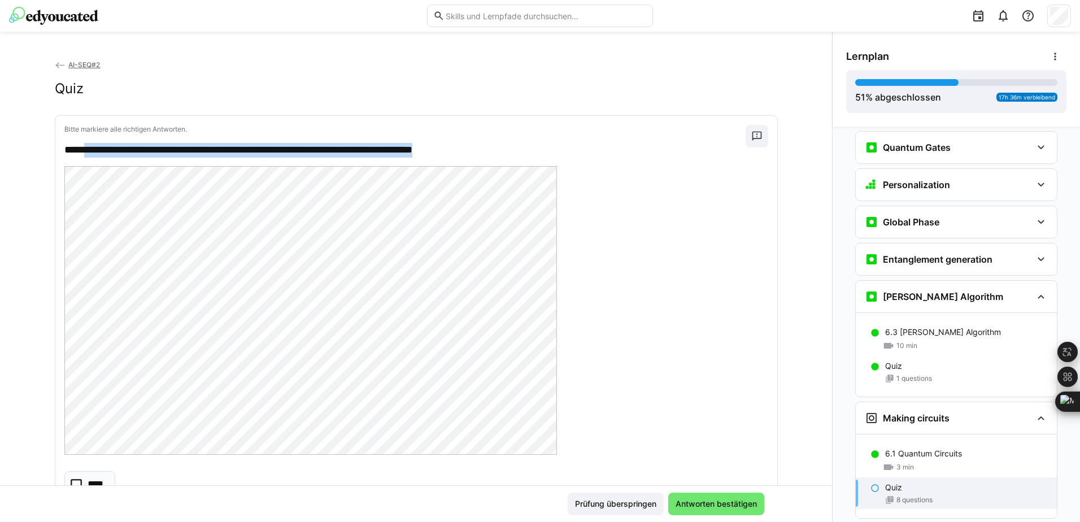
drag, startPoint x: 82, startPoint y: 150, endPoint x: 498, endPoint y: 143, distance: 415.9
click at [498, 143] on p "**********" at bounding box center [404, 150] width 681 height 15
copy p "**********"
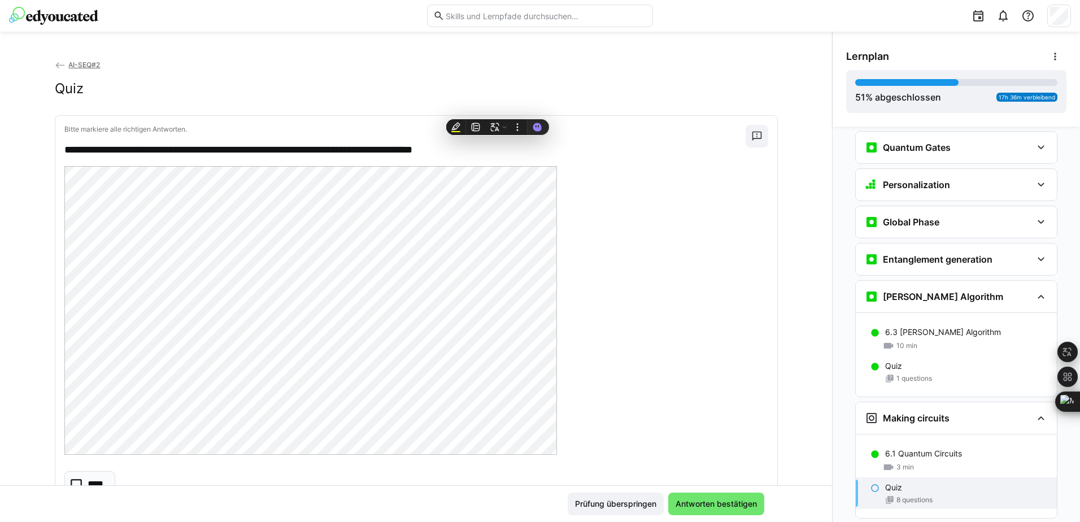
click at [591, 264] on div at bounding box center [416, 312] width 704 height 292
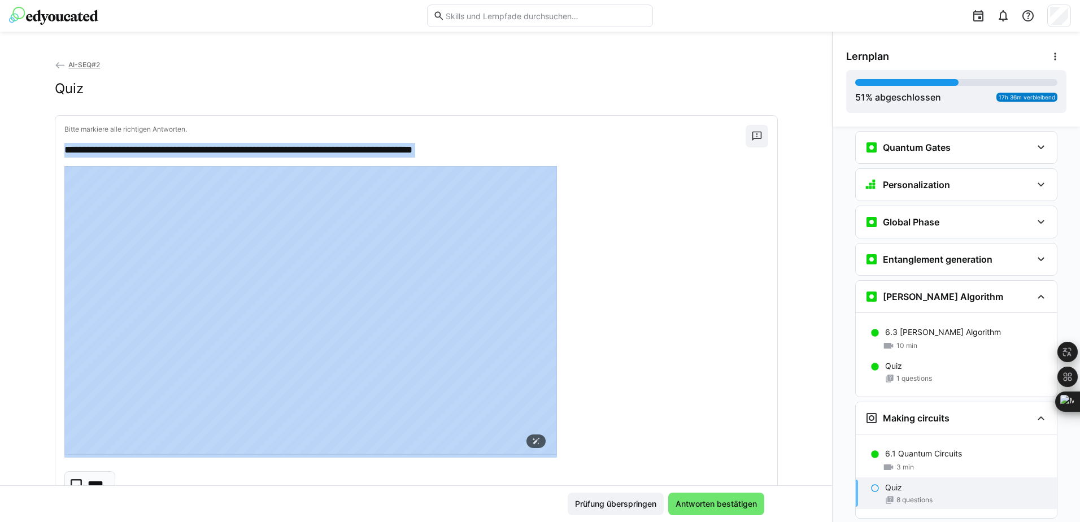
click at [177, 444] on div "**********" at bounding box center [416, 359] width 722 height 486
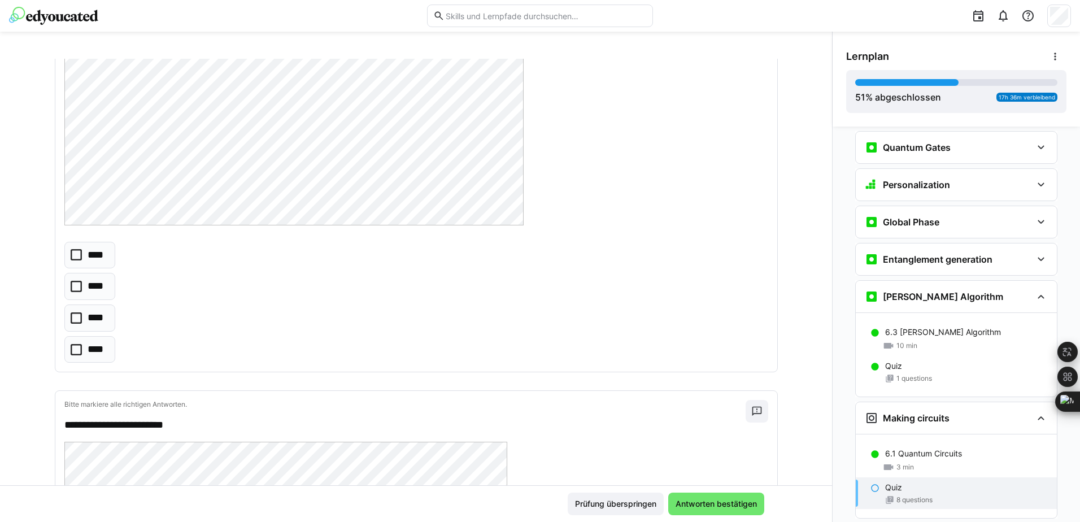
scroll to position [930, 0]
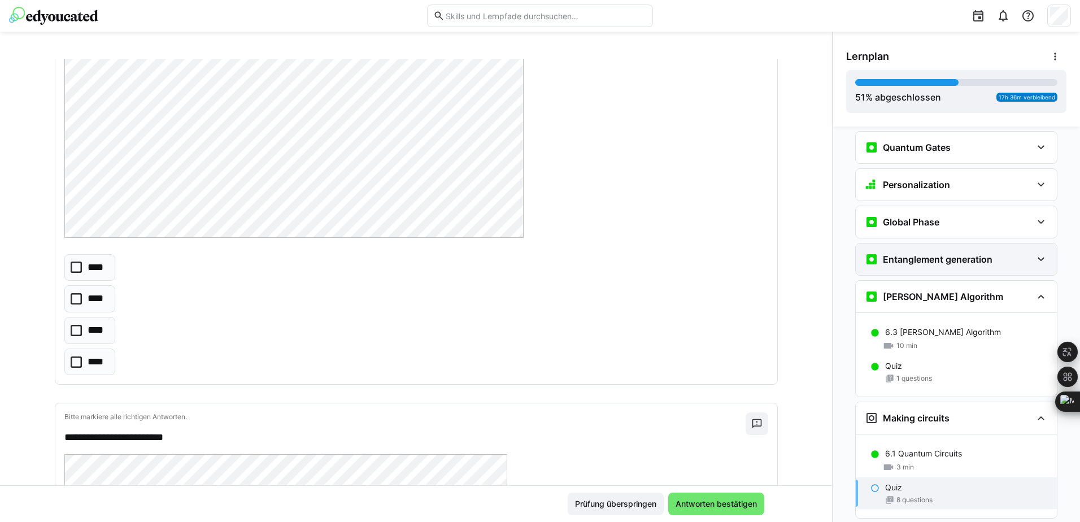
click at [962, 254] on h3 "Entanglement generation" at bounding box center [938, 259] width 110 height 11
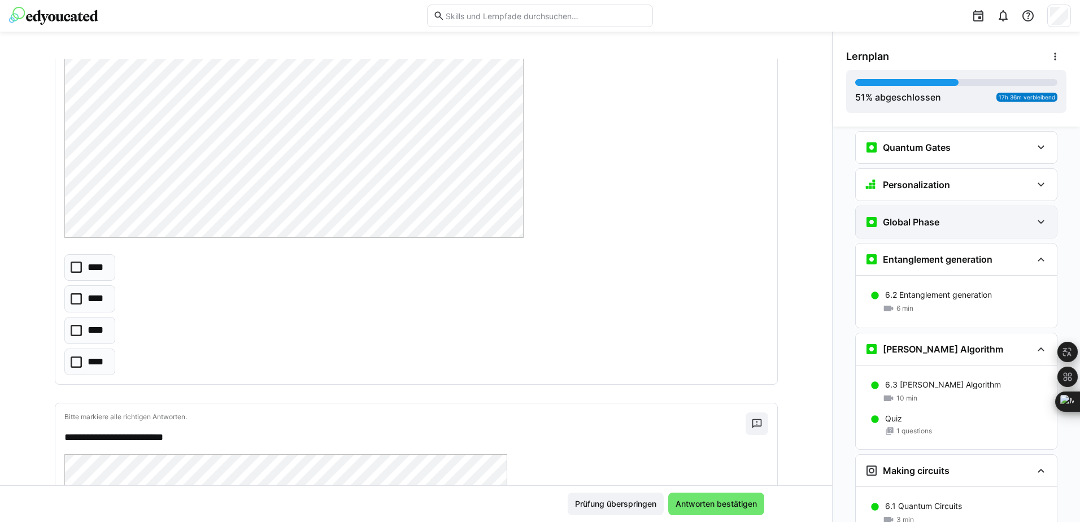
click at [962, 215] on div "Global Phase" at bounding box center [948, 222] width 167 height 14
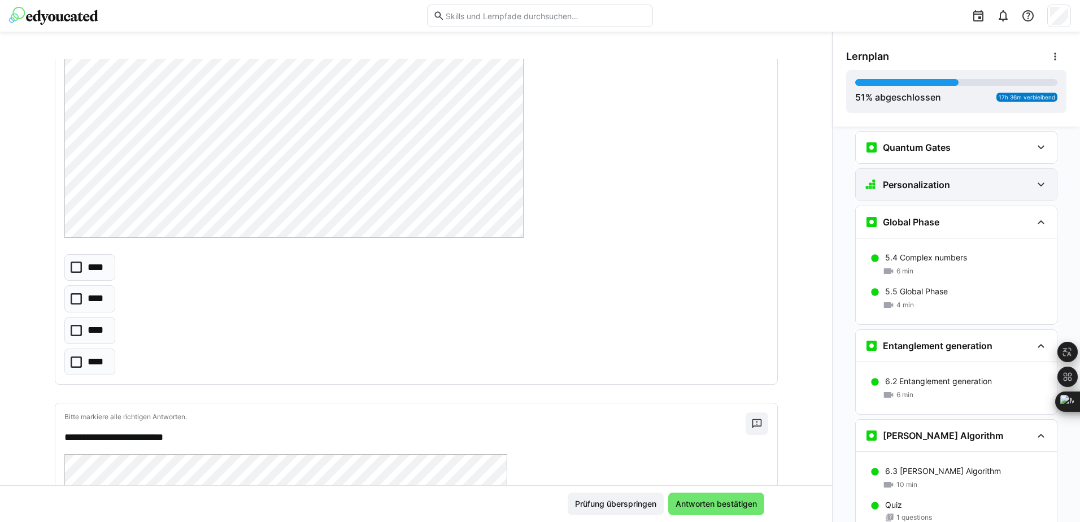
click at [962, 178] on div "Personalization" at bounding box center [948, 185] width 167 height 14
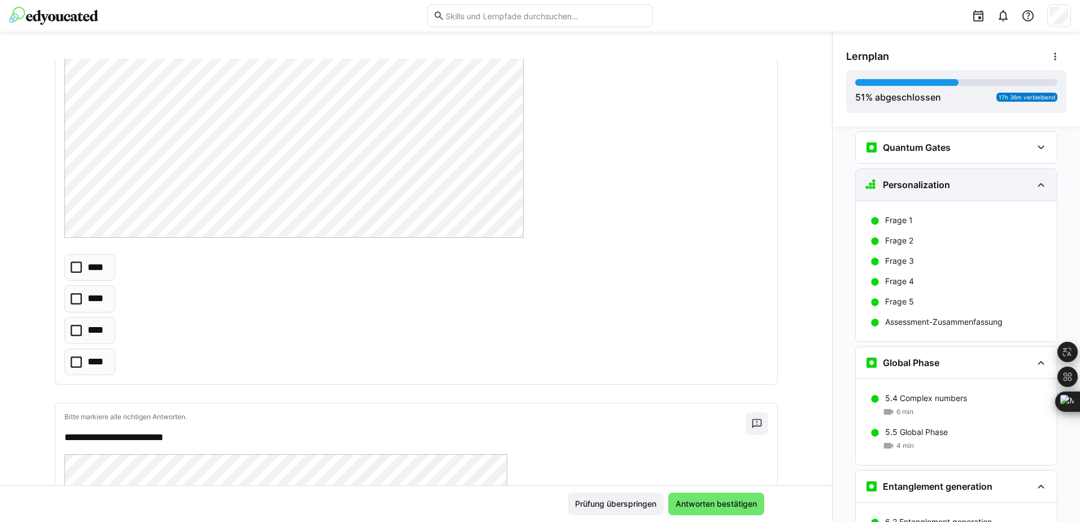
click at [962, 178] on div "Personalization" at bounding box center [948, 185] width 167 height 14
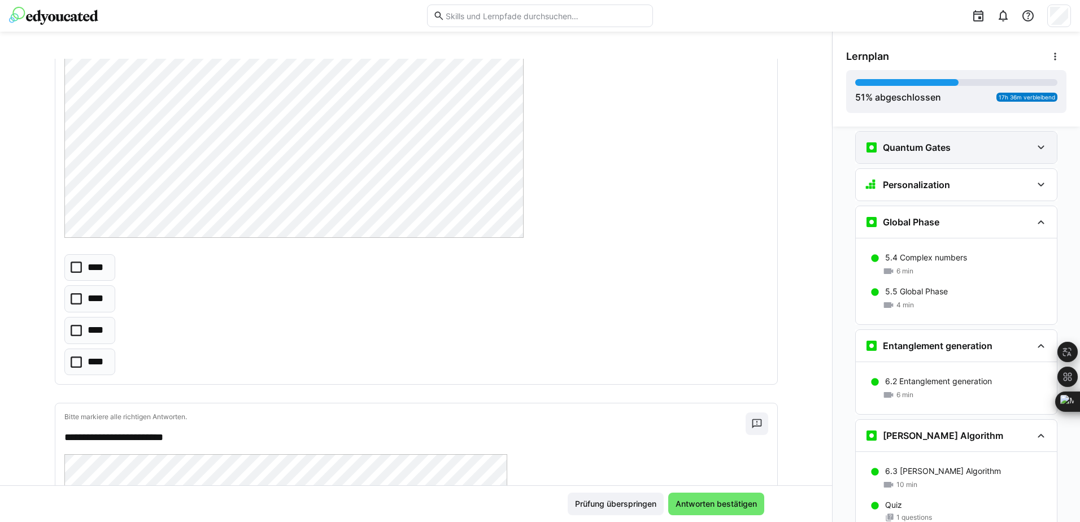
click at [962, 138] on div "Quantum Gates" at bounding box center [956, 148] width 201 height 32
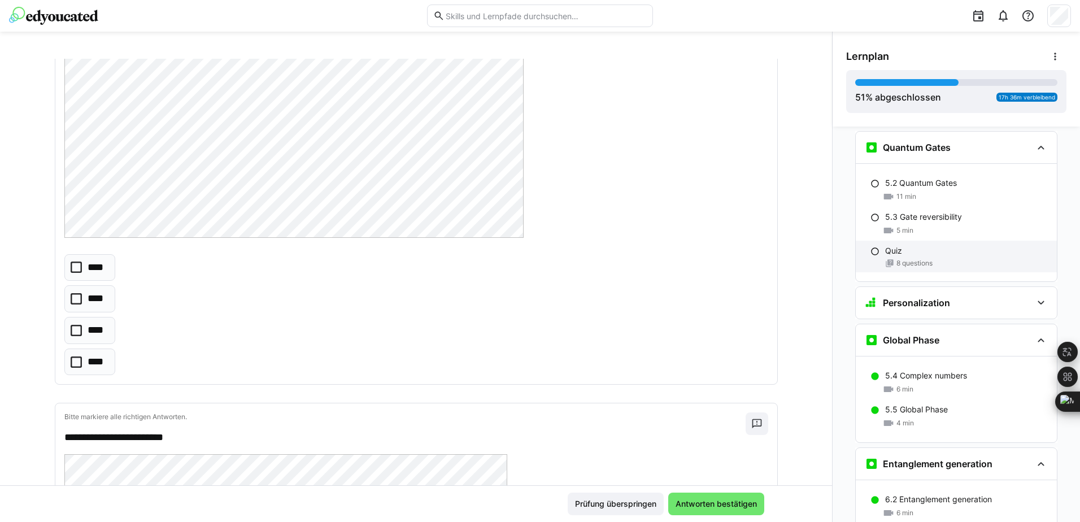
click at [936, 251] on div "Quiz 8 questions" at bounding box center [956, 257] width 201 height 32
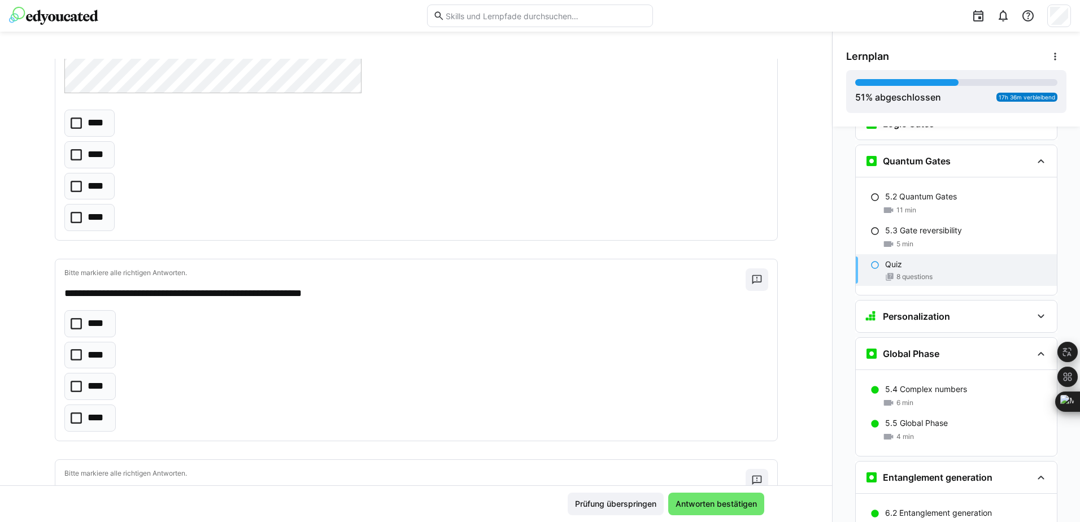
scroll to position [432, 0]
